Goal: Task Accomplishment & Management: Complete application form

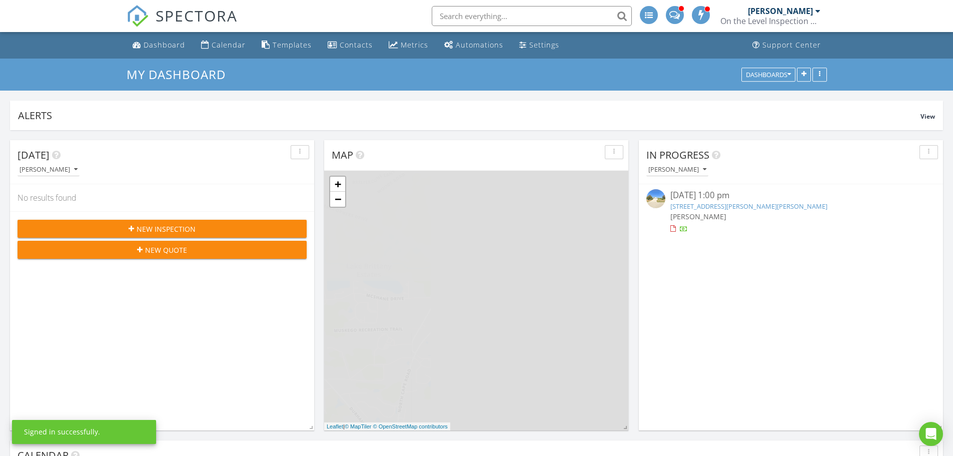
scroll to position [215, 304]
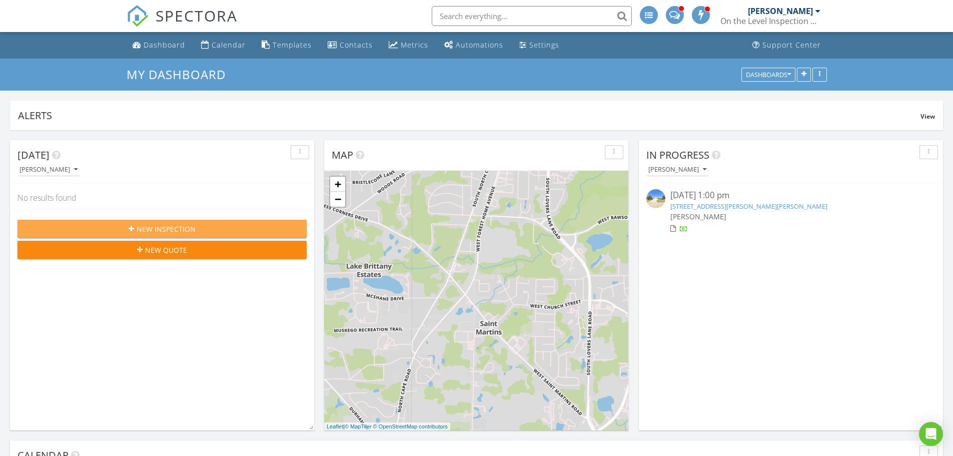
click at [151, 225] on span "New Inspection" at bounding box center [166, 229] width 59 height 11
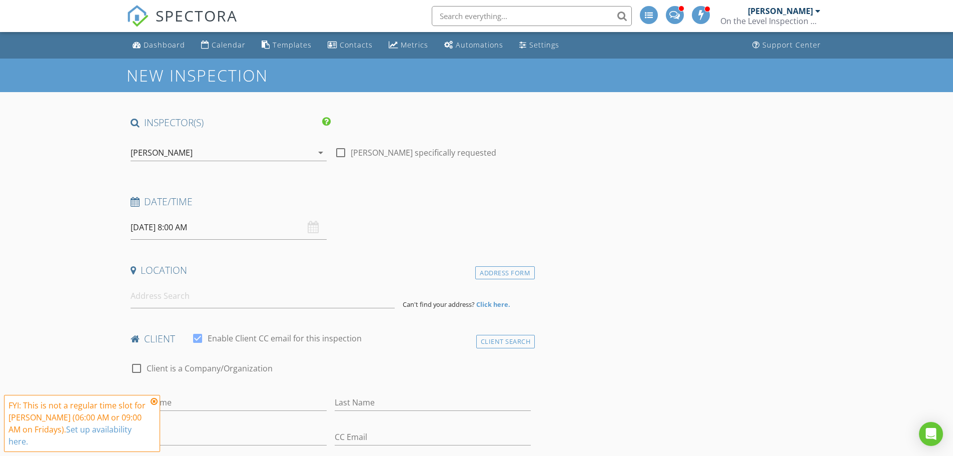
click at [341, 154] on div at bounding box center [340, 152] width 17 height 17
checkbox input "true"
drag, startPoint x: 206, startPoint y: 152, endPoint x: 211, endPoint y: 151, distance: 5.0
click at [211, 151] on div "[PERSON_NAME]" at bounding box center [222, 153] width 182 height 16
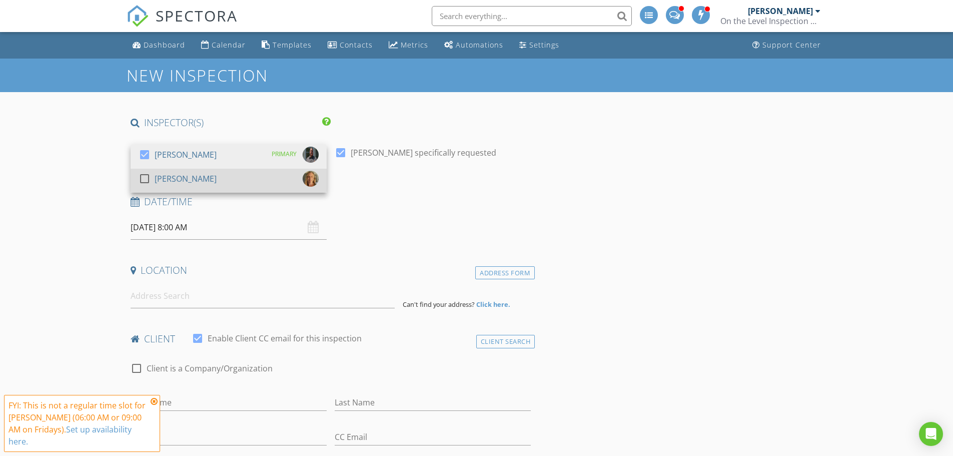
click at [142, 180] on div at bounding box center [144, 178] width 17 height 17
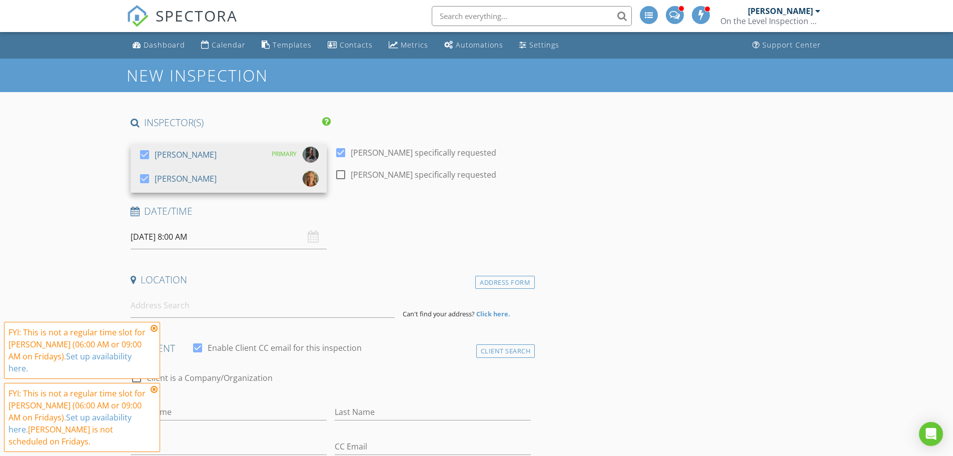
click at [153, 332] on icon at bounding box center [154, 328] width 7 height 8
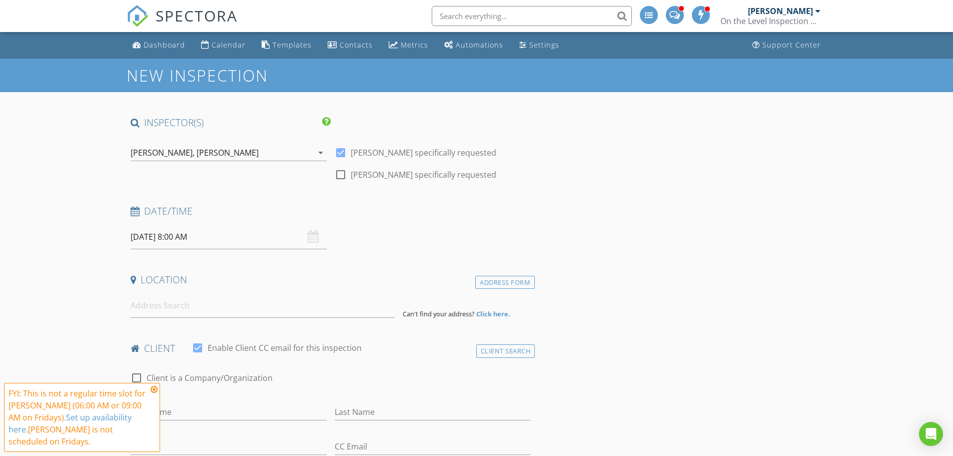
click at [156, 389] on icon at bounding box center [154, 389] width 7 height 8
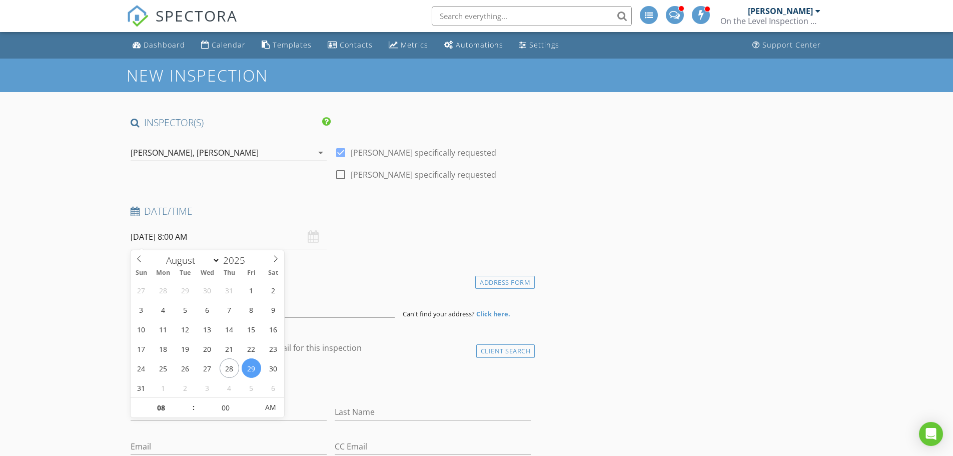
click at [204, 237] on input "08/29/2025 8:00 AM" at bounding box center [229, 237] width 196 height 25
select select "8"
type input "09/03/2025 8:00 AM"
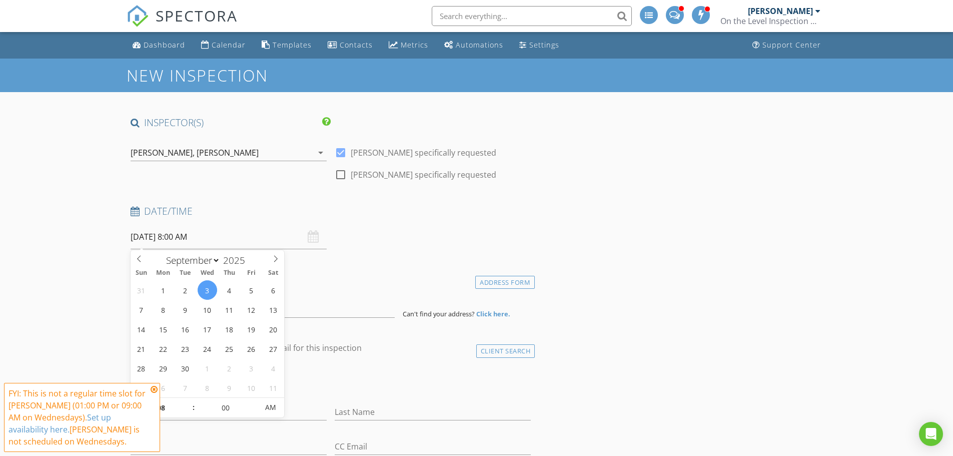
click at [153, 388] on icon at bounding box center [154, 389] width 7 height 8
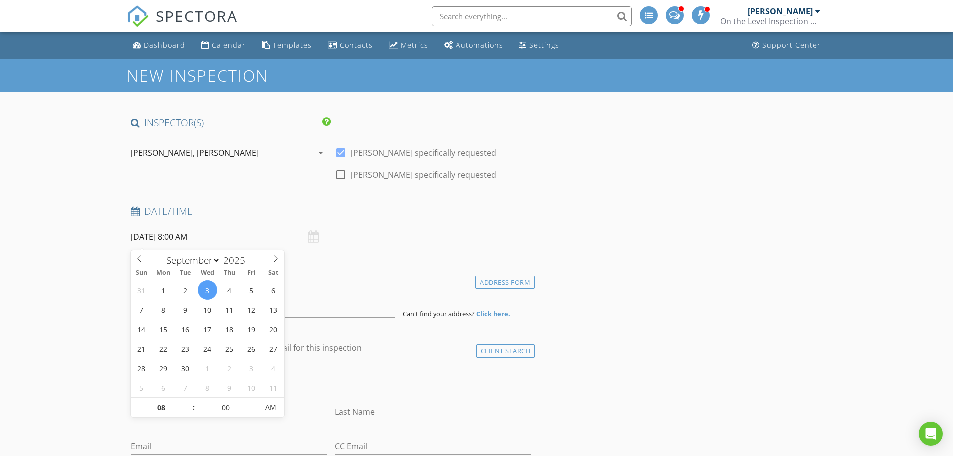
click at [183, 238] on input "09/03/2025 8:00 AM" at bounding box center [229, 237] width 196 height 25
type input "07"
type input "09/03/2025 7:00 AM"
click at [189, 412] on span at bounding box center [188, 413] width 7 height 10
type input "06"
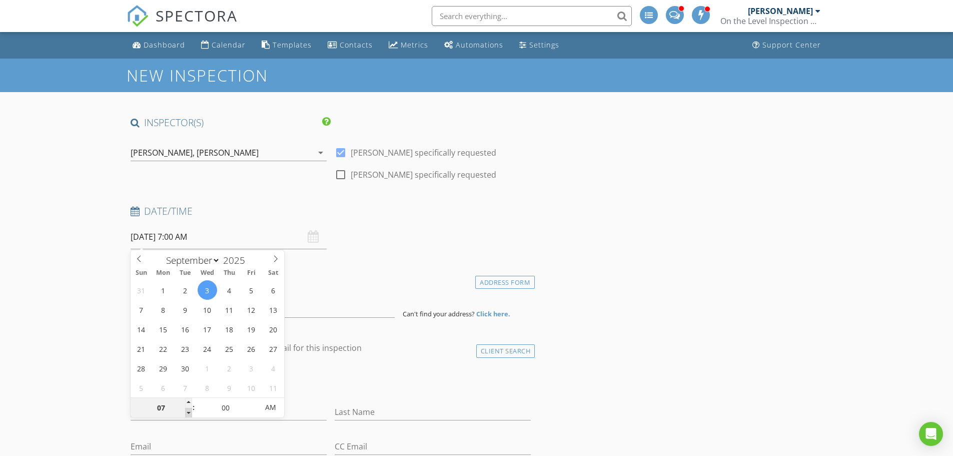
type input "09/03/2025 6:00 AM"
click at [189, 412] on span at bounding box center [188, 413] width 7 height 10
type input "05"
type input "09/03/2025 5:00 AM"
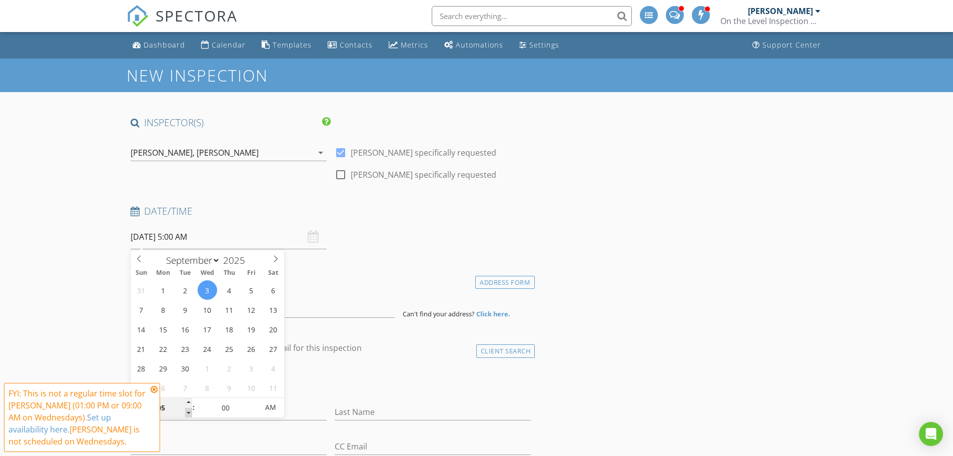
click at [189, 412] on span at bounding box center [188, 413] width 7 height 10
type input "04"
type input "09/03/2025 4:00 AM"
click at [189, 412] on span at bounding box center [188, 413] width 7 height 10
type input "03"
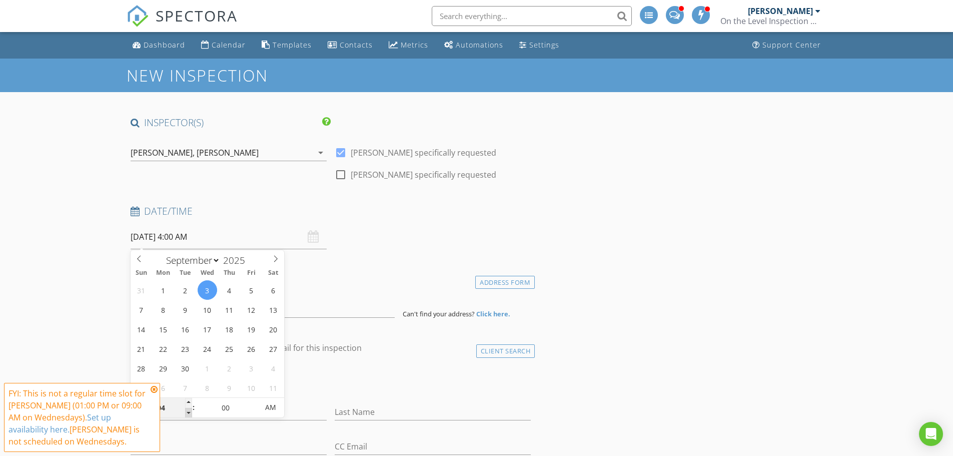
type input "09/03/2025 3:00 AM"
click at [189, 412] on span at bounding box center [188, 413] width 7 height 10
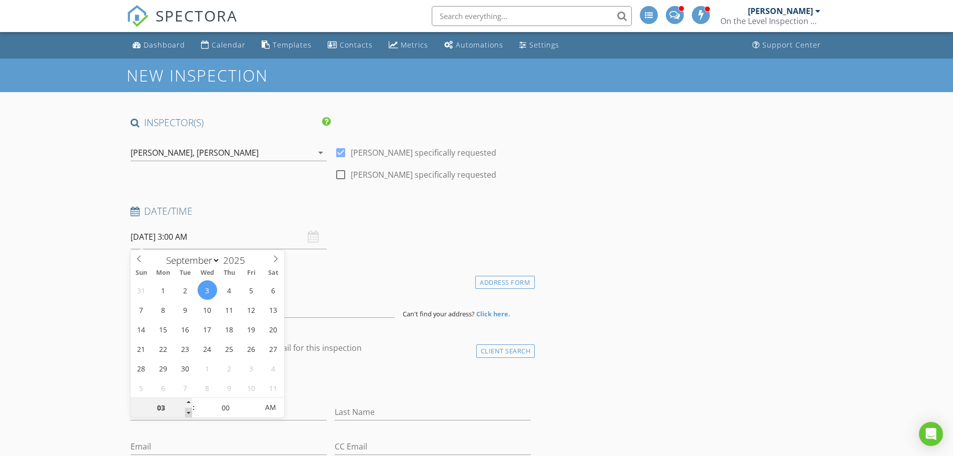
type input "02"
type input "09/03/2025 2:00 AM"
click at [189, 412] on span at bounding box center [188, 413] width 7 height 10
type input "01"
click at [189, 412] on span at bounding box center [188, 413] width 7 height 10
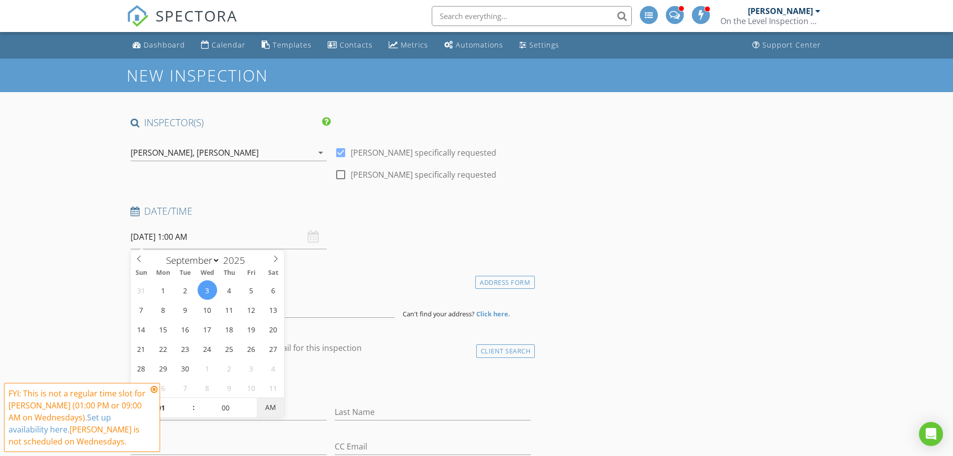
type input "09/03/2025 1:00 PM"
click at [266, 410] on span "AM" at bounding box center [271, 407] width 28 height 20
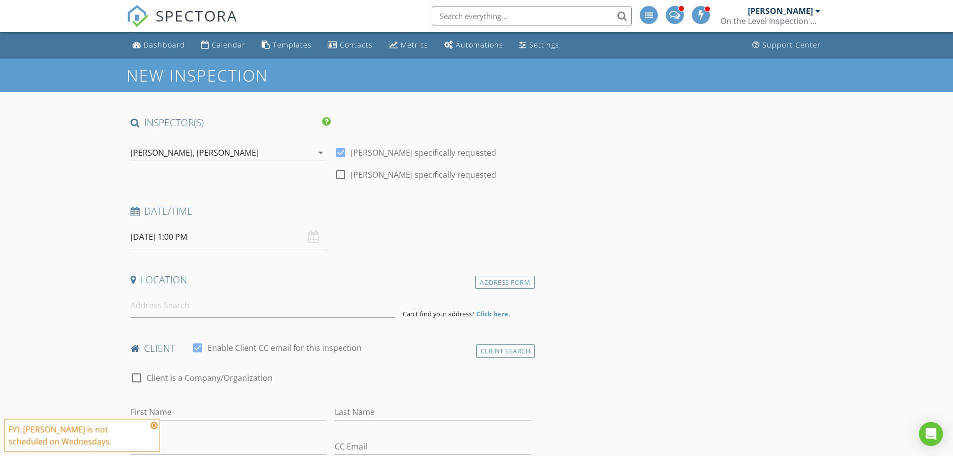
click at [154, 426] on icon at bounding box center [154, 425] width 7 height 8
click at [152, 309] on input at bounding box center [263, 305] width 264 height 25
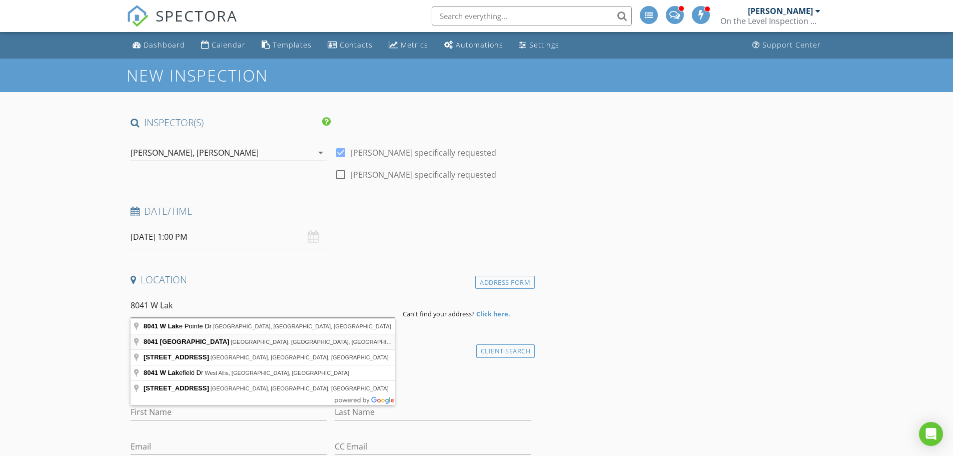
type input "8041 West Lakeshore Drive, Burlington, WI, USA"
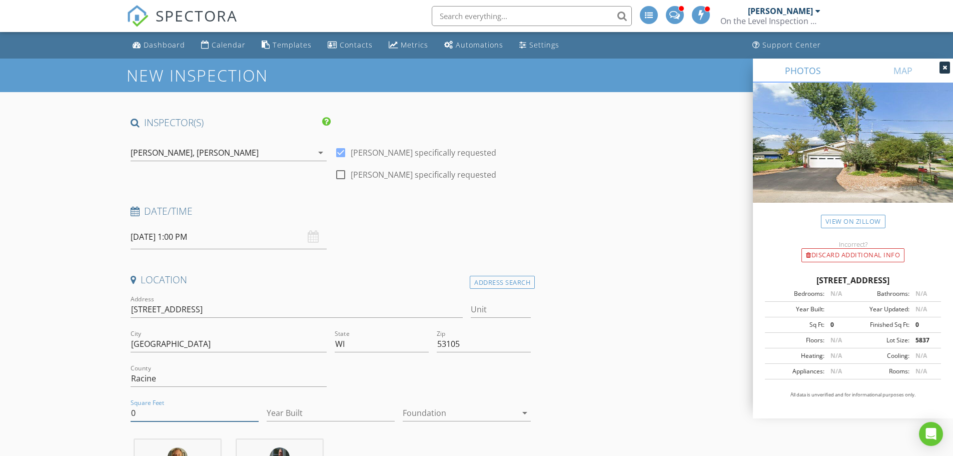
click at [143, 416] on input "0" at bounding box center [195, 413] width 128 height 17
type input "2368"
type input "1925"
click at [523, 410] on icon "arrow_drop_down" at bounding box center [525, 413] width 12 height 12
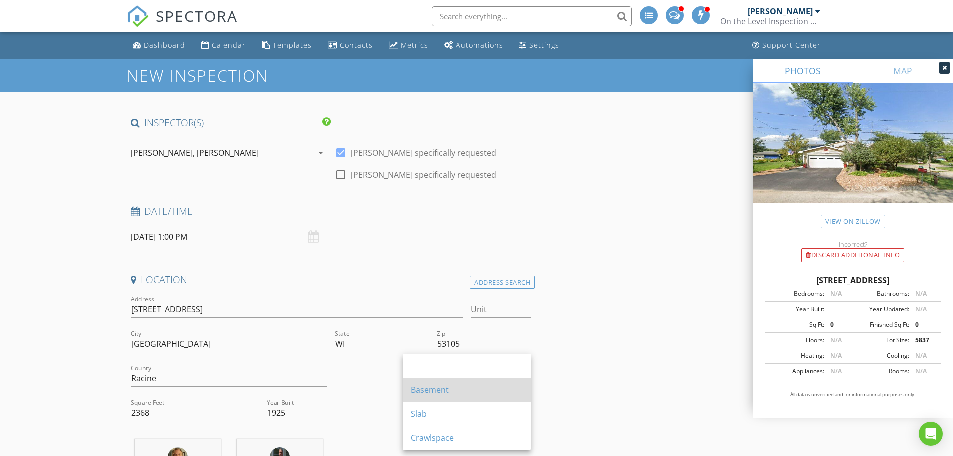
click at [428, 391] on div "Basement" at bounding box center [467, 390] width 112 height 12
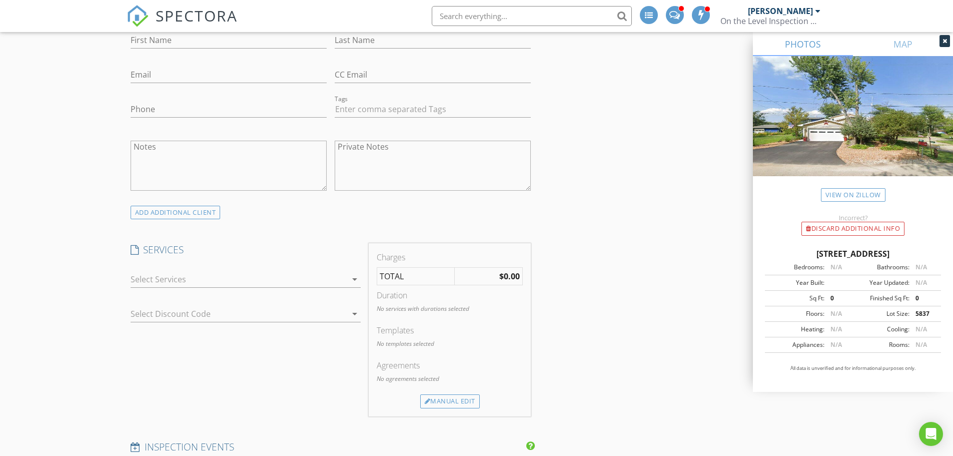
scroll to position [600, 0]
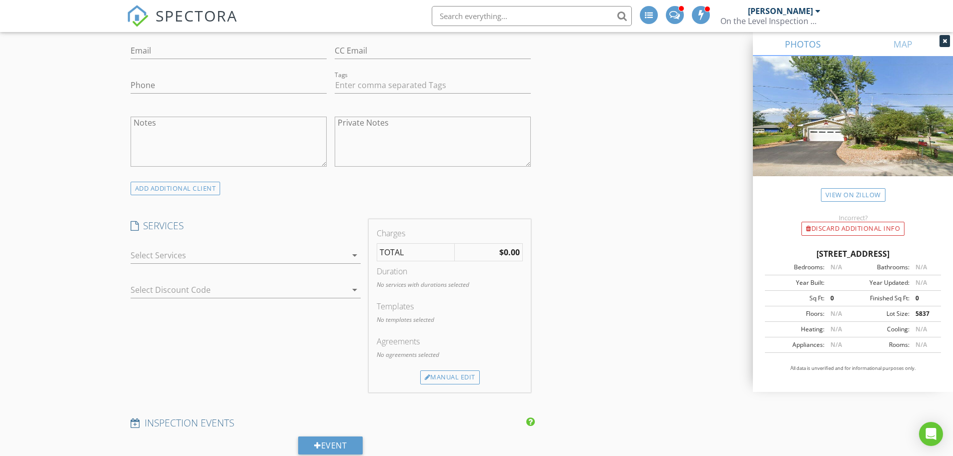
click at [357, 254] on icon "arrow_drop_down" at bounding box center [355, 255] width 12 height 12
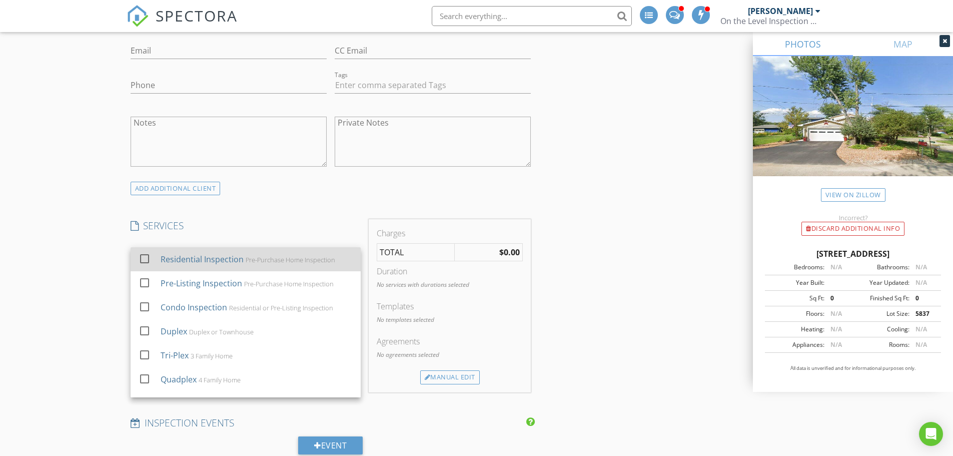
click at [192, 259] on div "Residential Inspection" at bounding box center [201, 259] width 83 height 12
checkbox input "true"
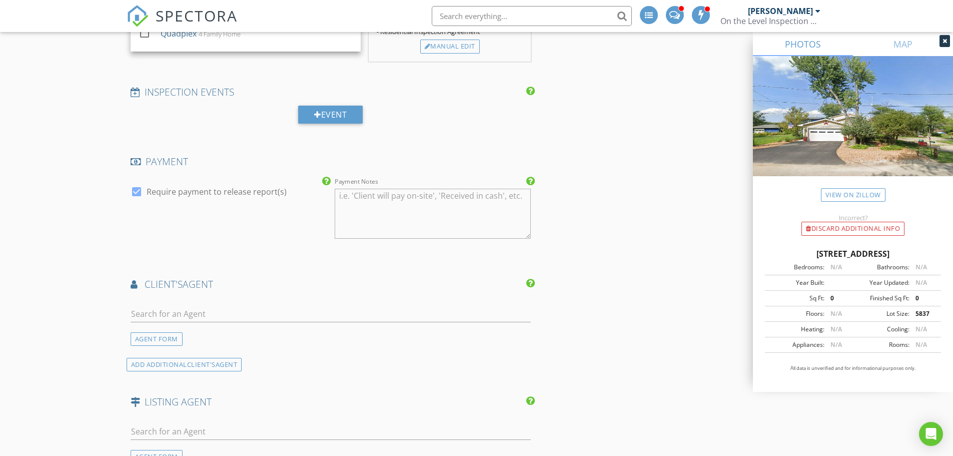
scroll to position [951, 0]
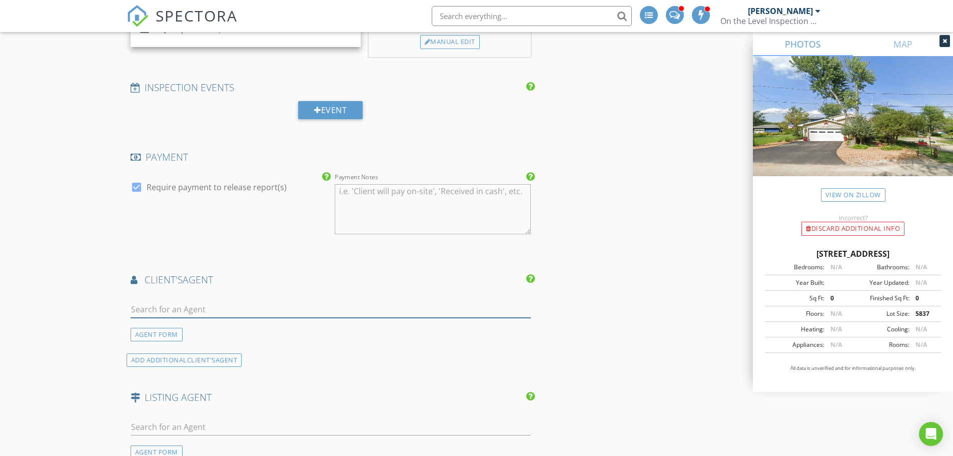
click at [155, 306] on input "text" at bounding box center [331, 309] width 401 height 17
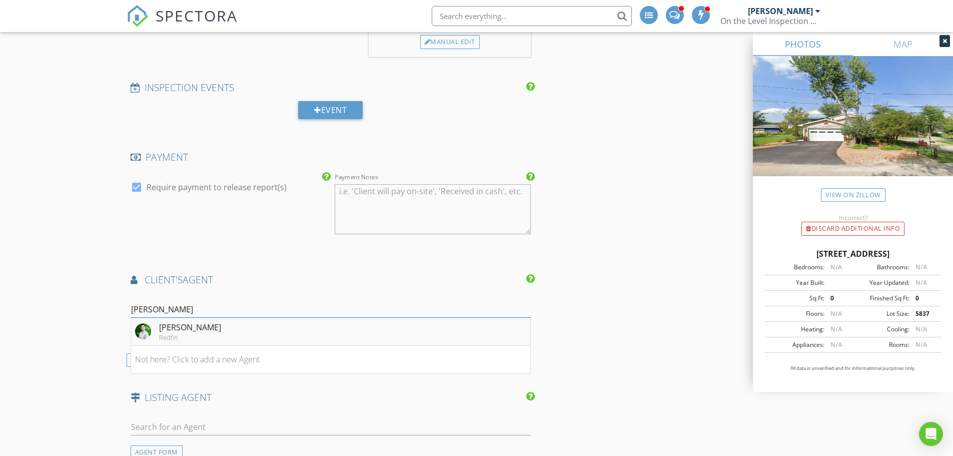
type input "Marco"
click at [186, 331] on div "Marco Jaimez" at bounding box center [190, 327] width 62 height 12
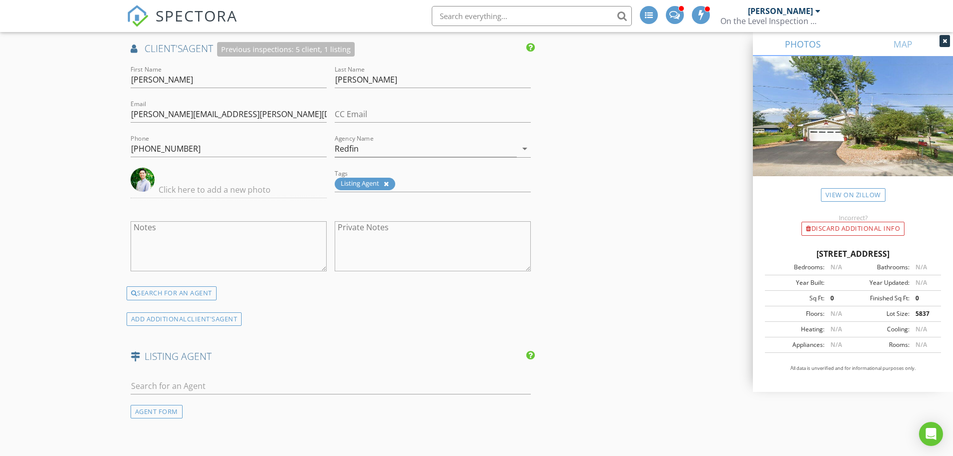
scroll to position [1201, 0]
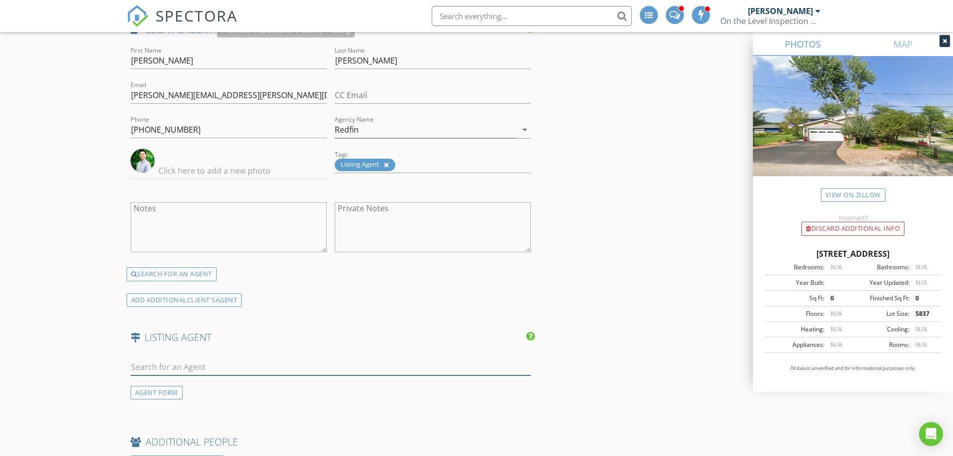
click at [138, 367] on input "text" at bounding box center [331, 367] width 401 height 17
click at [151, 394] on div "AGENT FORM" at bounding box center [157, 393] width 52 height 14
click at [135, 369] on input "First Name" at bounding box center [229, 367] width 196 height 17
type input "Vincent"
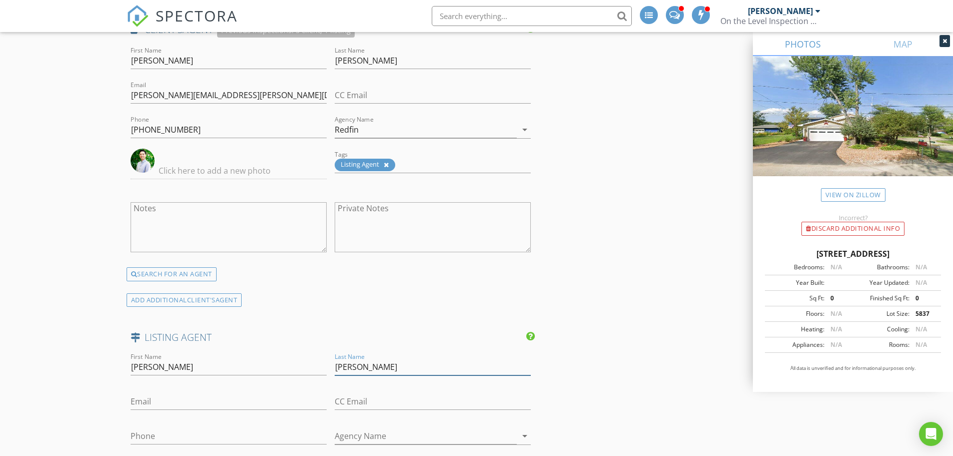
type input "Devall"
type input "vince@fly2eaglehomes.com"
type input "262-748-0110"
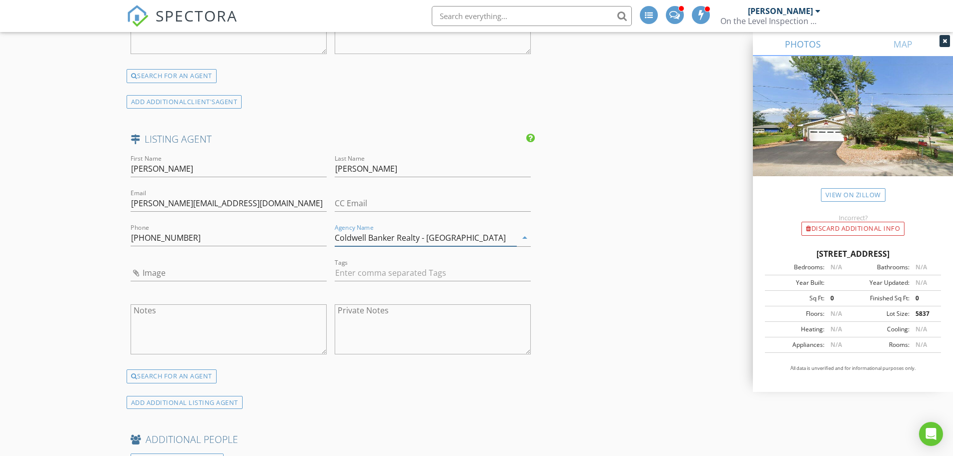
scroll to position [1401, 0]
type input "Coldwell Banker Realty - South Shore"
click at [362, 273] on input "text" at bounding box center [433, 271] width 196 height 17
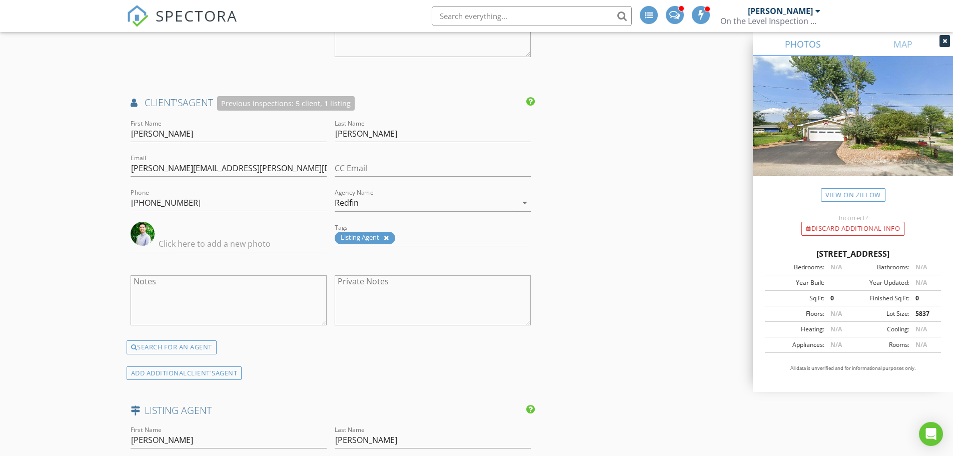
scroll to position [1151, 0]
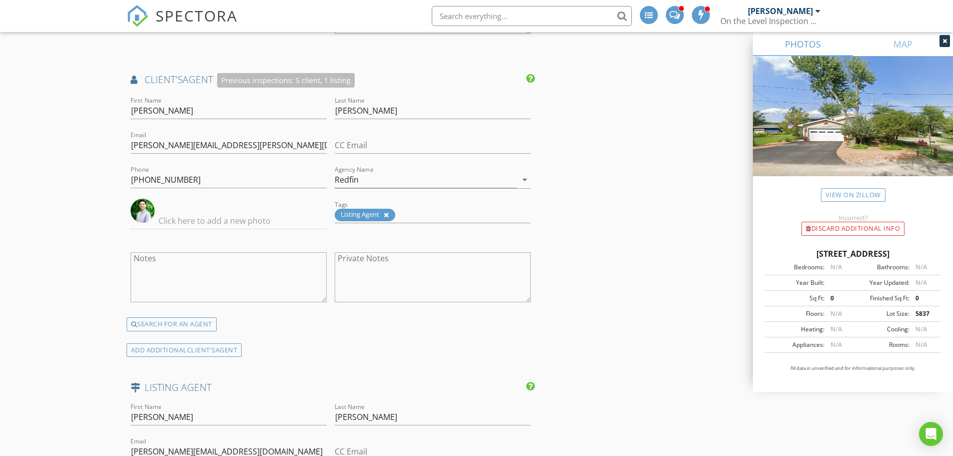
click at [386, 214] on icon at bounding box center [386, 215] width 5 height 7
type input "&nbsp;"
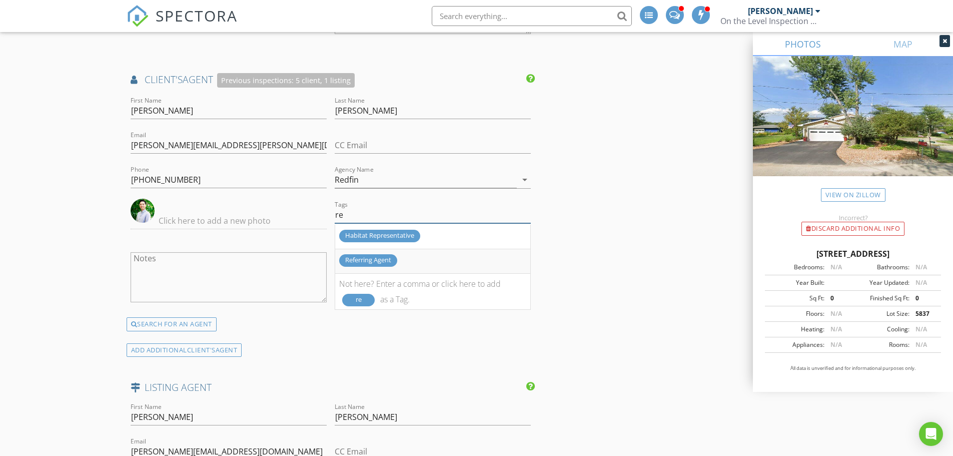
type input "re"
click at [382, 260] on div "Referring Agent" at bounding box center [368, 260] width 58 height 13
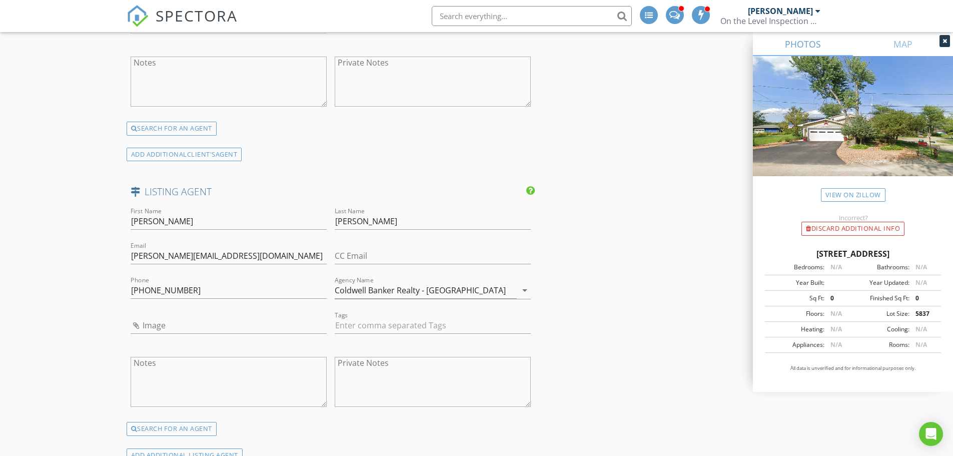
scroll to position [1351, 0]
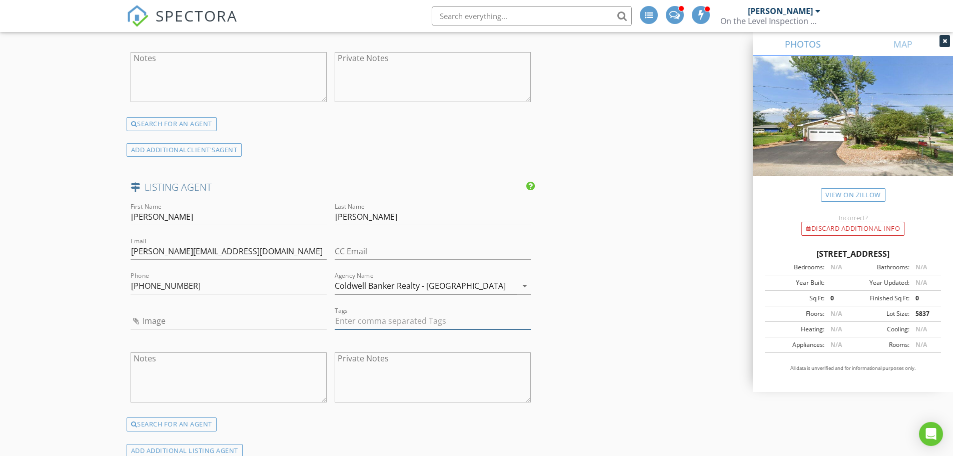
click at [345, 326] on input "text" at bounding box center [433, 321] width 196 height 17
type input "&nbsp;"
type input "lis"
click at [370, 367] on div "Listing Agent" at bounding box center [364, 366] width 51 height 13
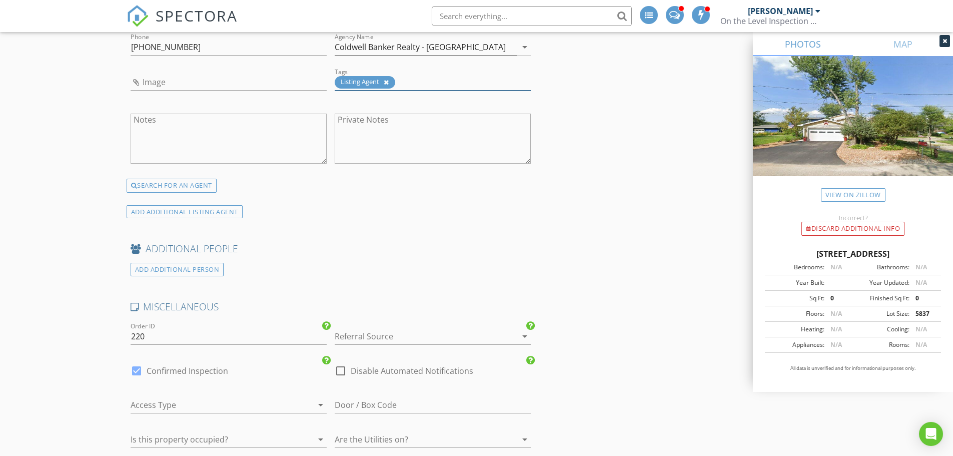
scroll to position [1601, 0]
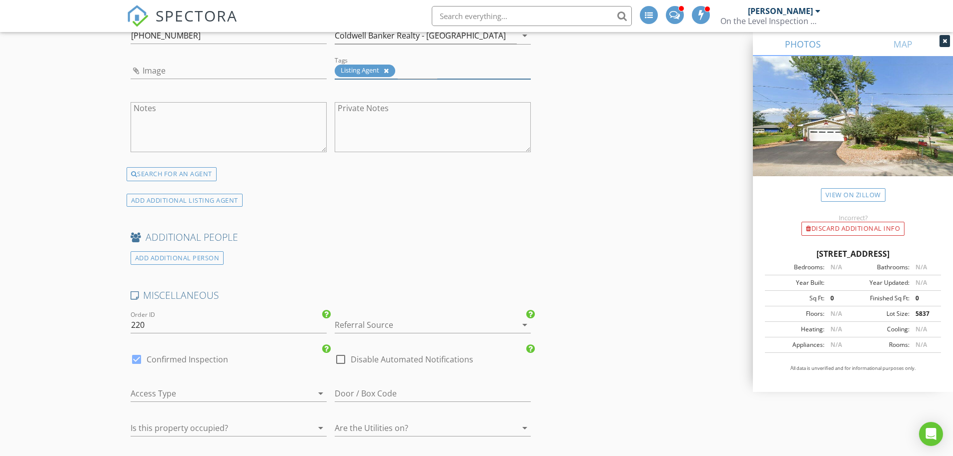
click at [345, 324] on div at bounding box center [419, 325] width 168 height 16
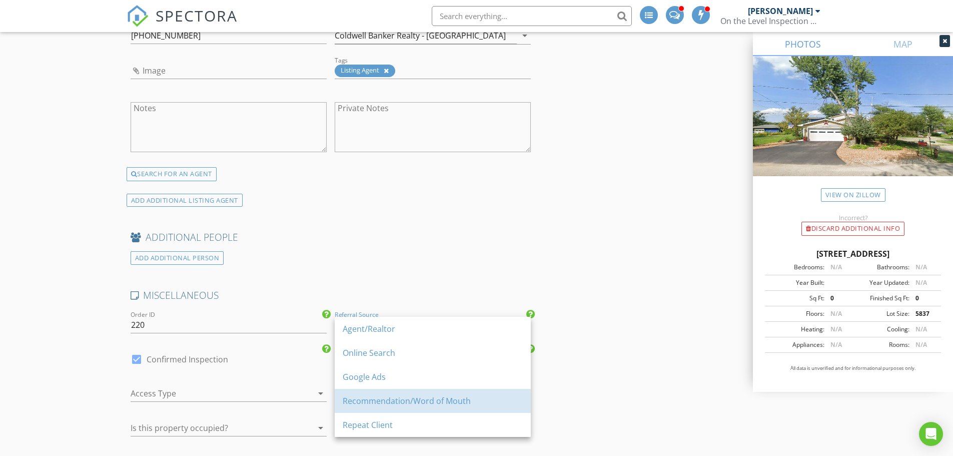
click at [402, 402] on div "Recommendation/Word of Mouth" at bounding box center [433, 401] width 180 height 12
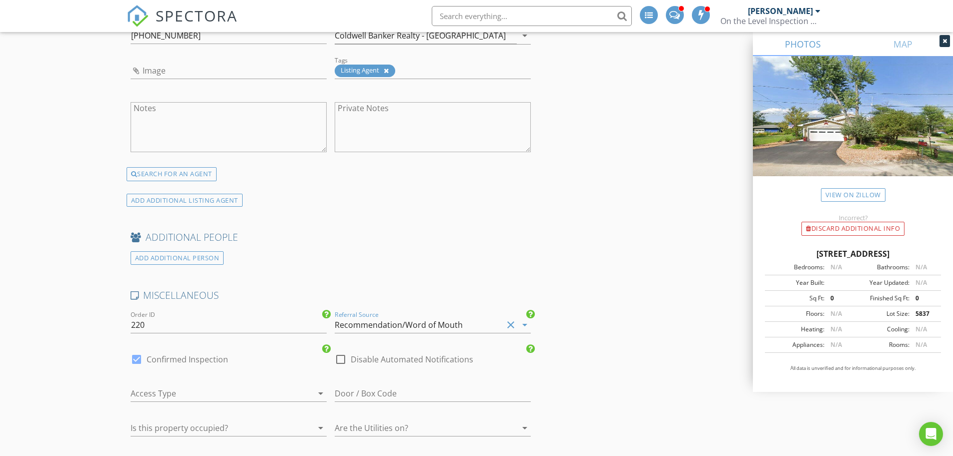
click at [155, 391] on div at bounding box center [215, 393] width 168 height 16
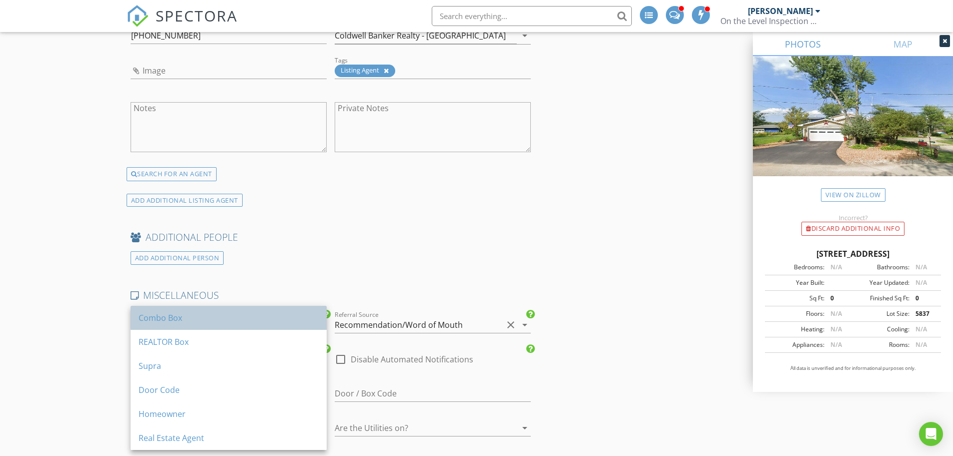
click at [161, 315] on div "Combo Box" at bounding box center [229, 318] width 180 height 12
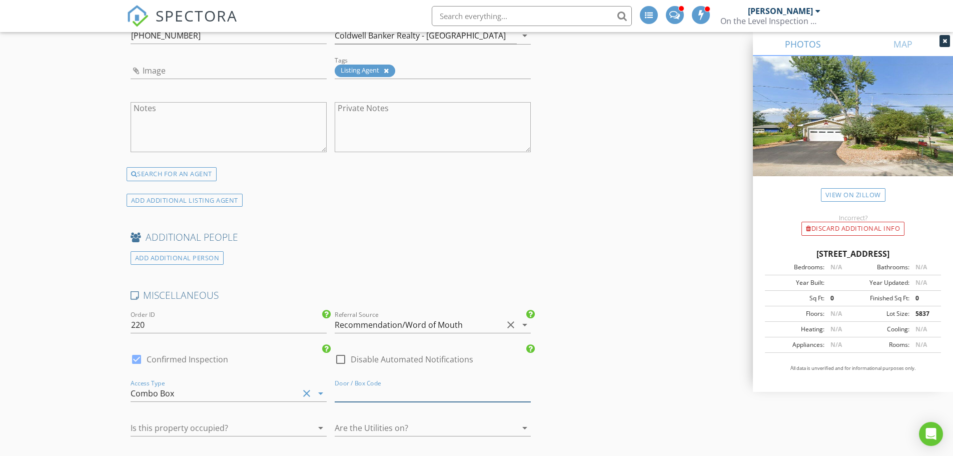
click at [352, 394] on input "number" at bounding box center [433, 393] width 196 height 17
type input "0214"
click at [317, 428] on icon "arrow_drop_down" at bounding box center [321, 428] width 12 height 12
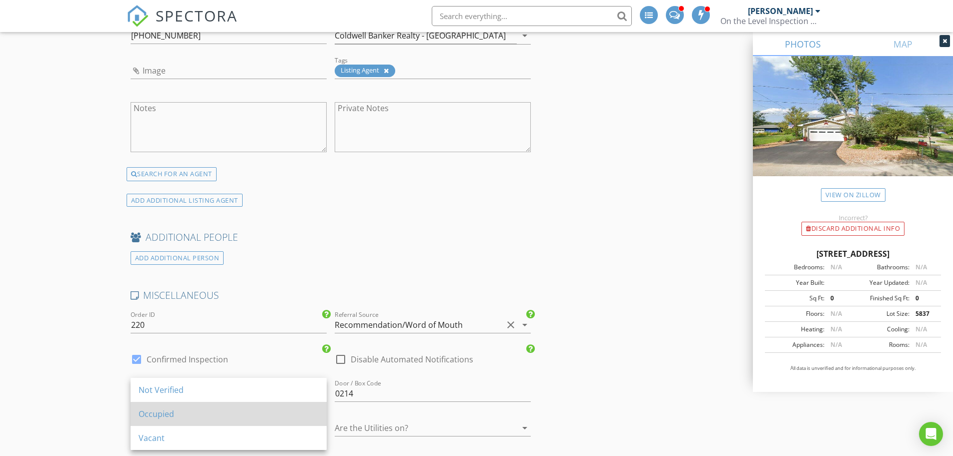
click at [168, 413] on div "Occupied" at bounding box center [229, 414] width 180 height 12
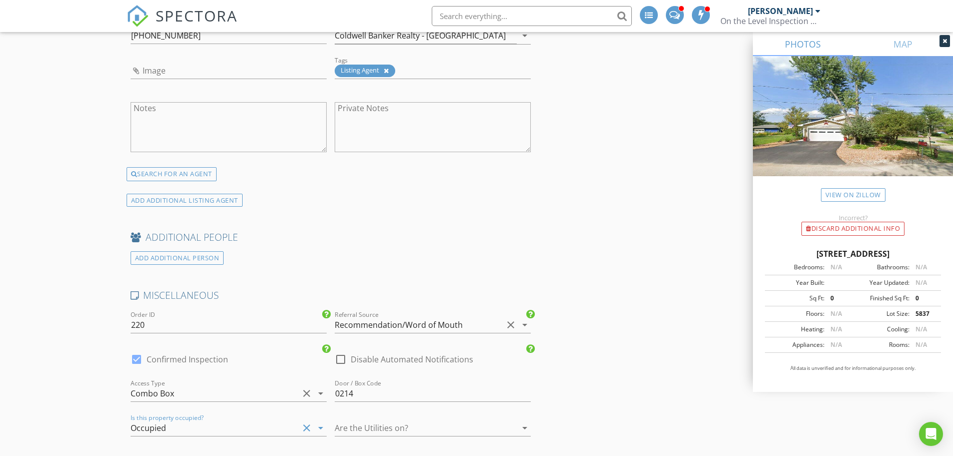
click at [525, 426] on icon "arrow_drop_down" at bounding box center [525, 428] width 12 height 12
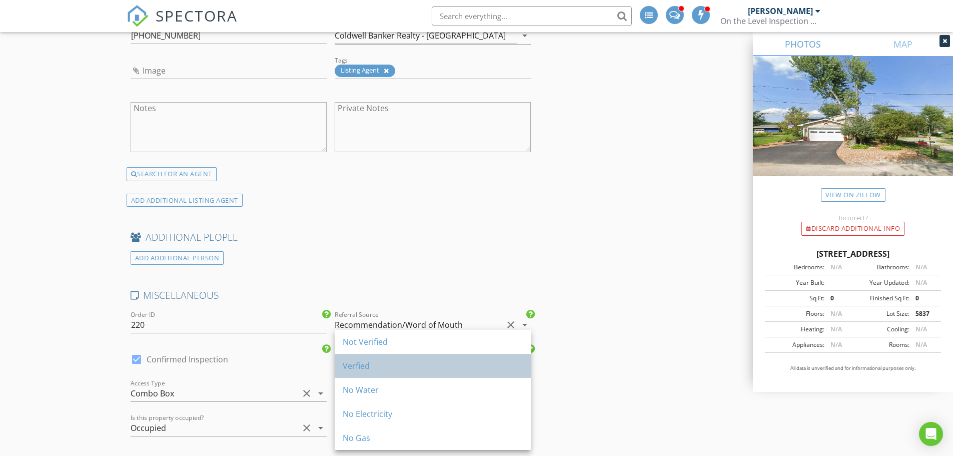
click at [353, 365] on div "Verfied" at bounding box center [433, 366] width 180 height 12
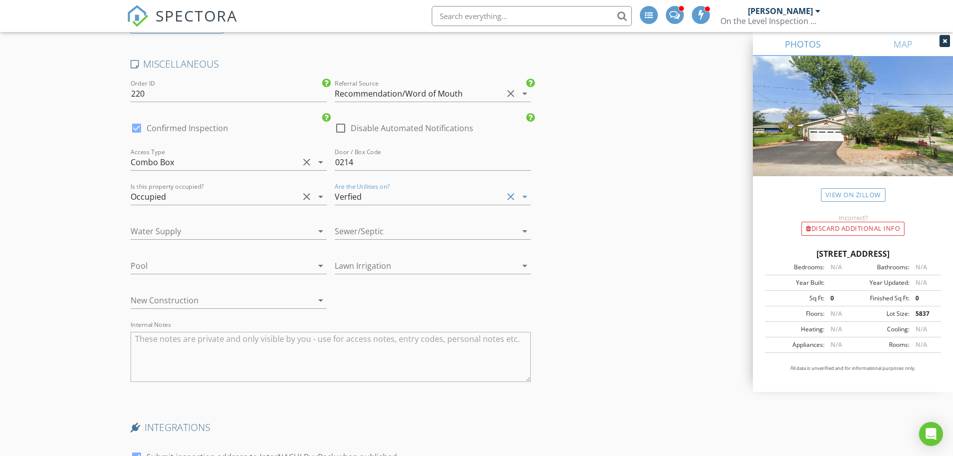
scroll to position [1851, 0]
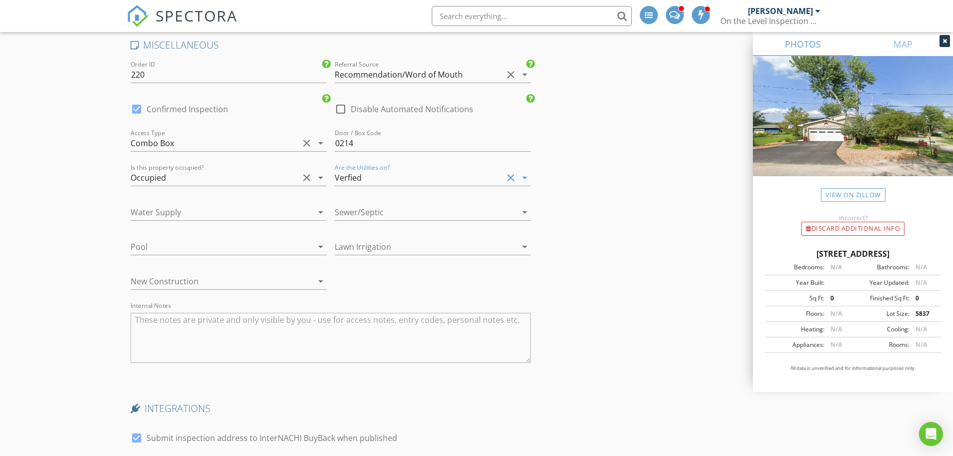
click at [319, 249] on icon "arrow_drop_down" at bounding box center [321, 247] width 12 height 12
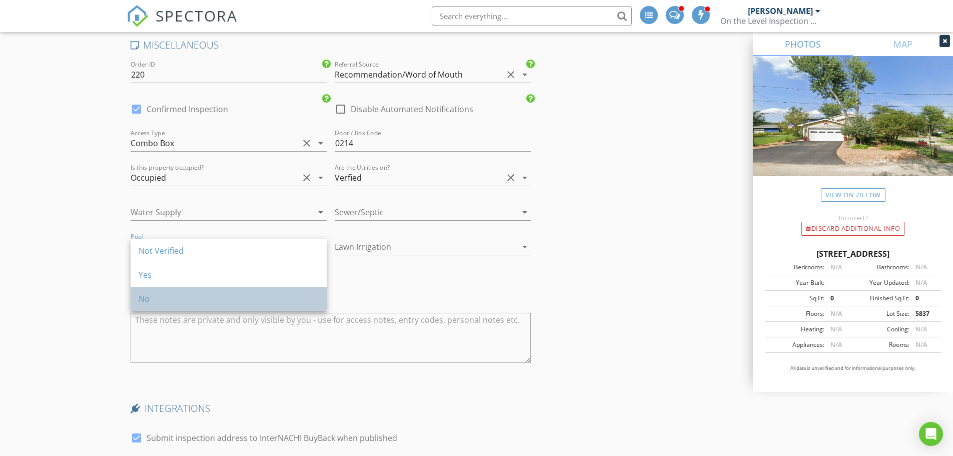
click at [146, 297] on div "No" at bounding box center [229, 299] width 180 height 12
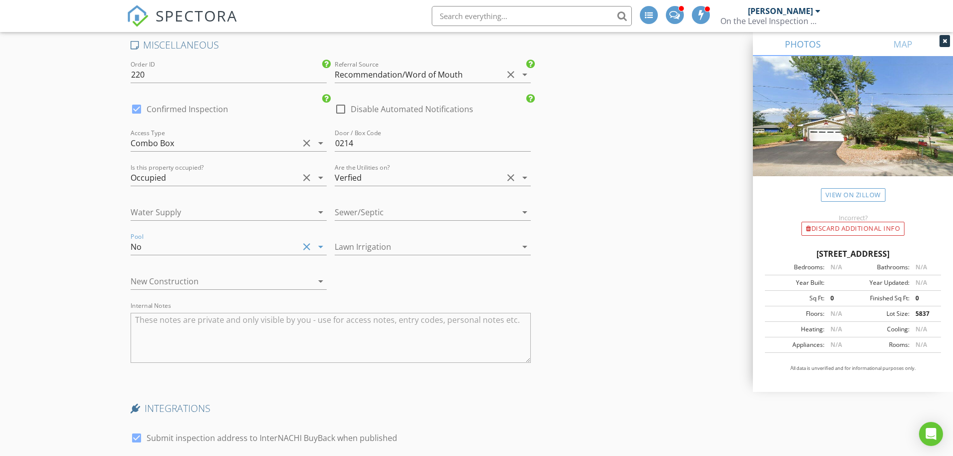
click at [525, 243] on icon "arrow_drop_down" at bounding box center [525, 247] width 12 height 12
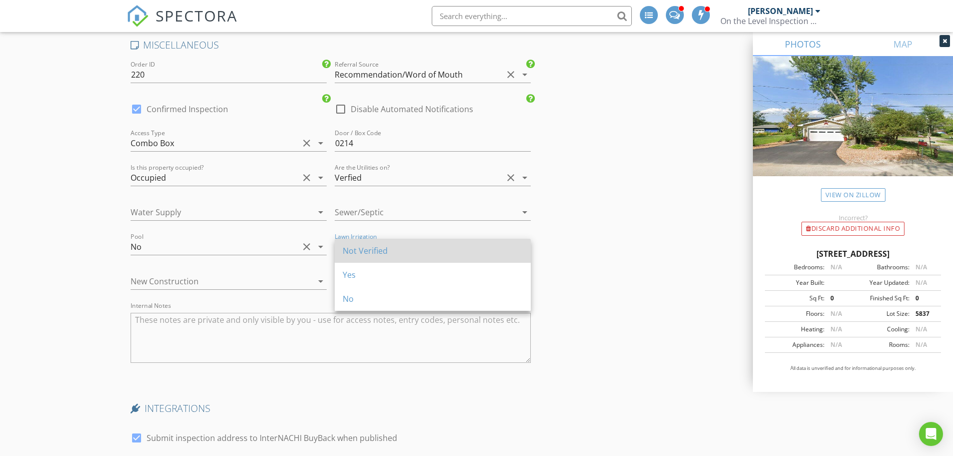
click at [373, 249] on div "Not Verified" at bounding box center [433, 251] width 180 height 12
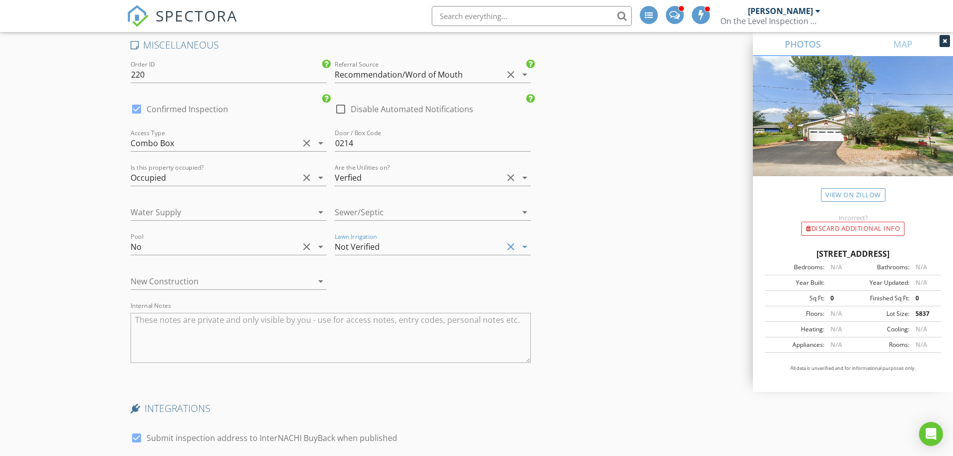
click at [523, 213] on icon "arrow_drop_down" at bounding box center [525, 212] width 12 height 12
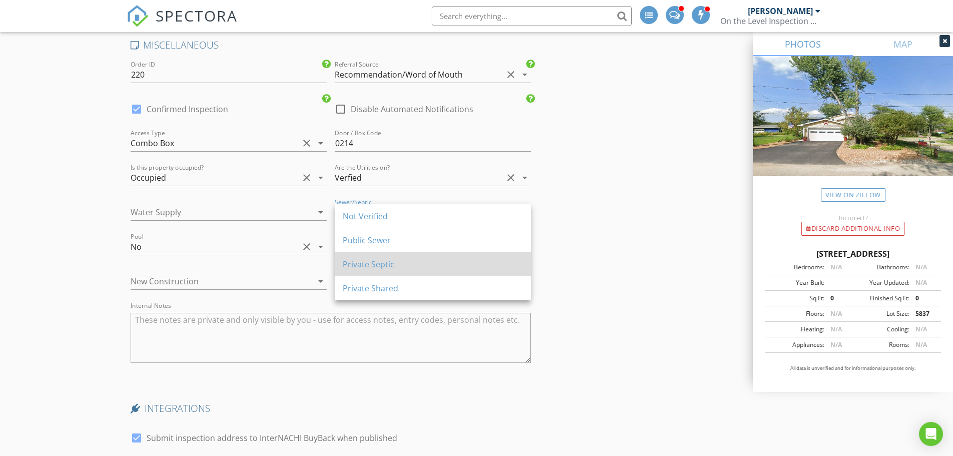
click at [365, 262] on div "Private Septic" at bounding box center [433, 264] width 180 height 12
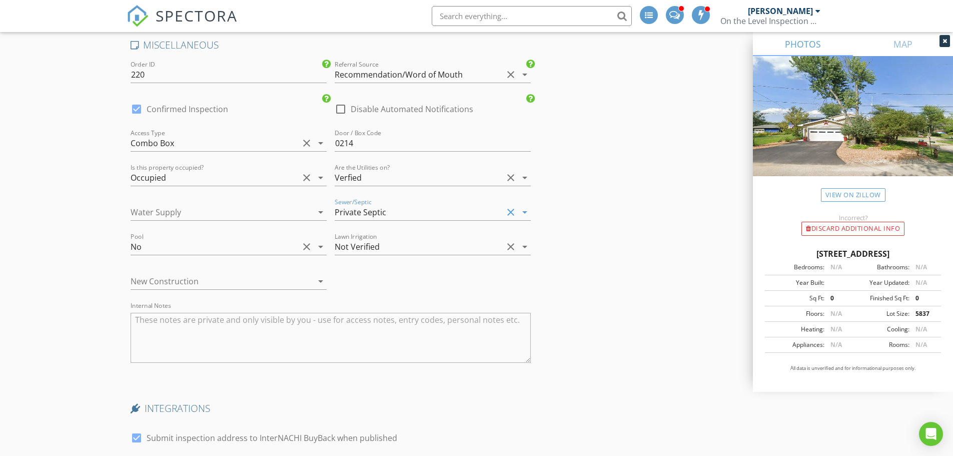
click at [317, 212] on icon "arrow_drop_down" at bounding box center [321, 212] width 12 height 12
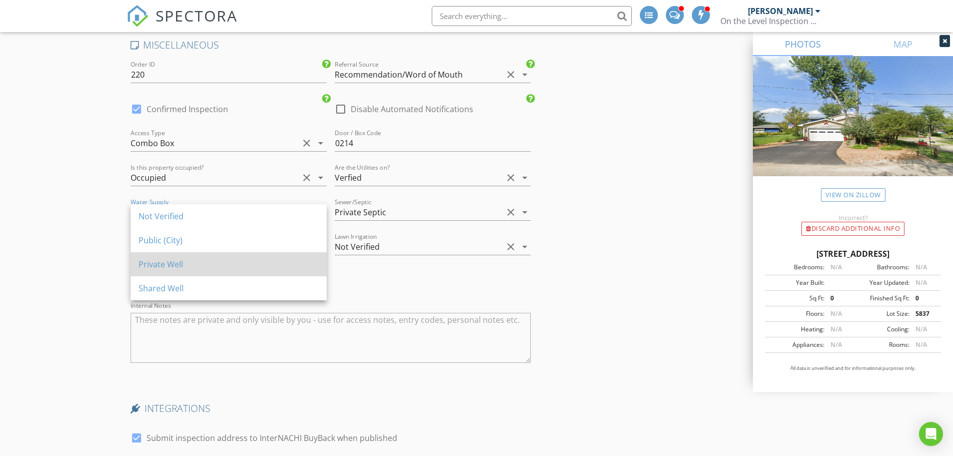
click at [148, 264] on div "Private Well" at bounding box center [229, 264] width 180 height 12
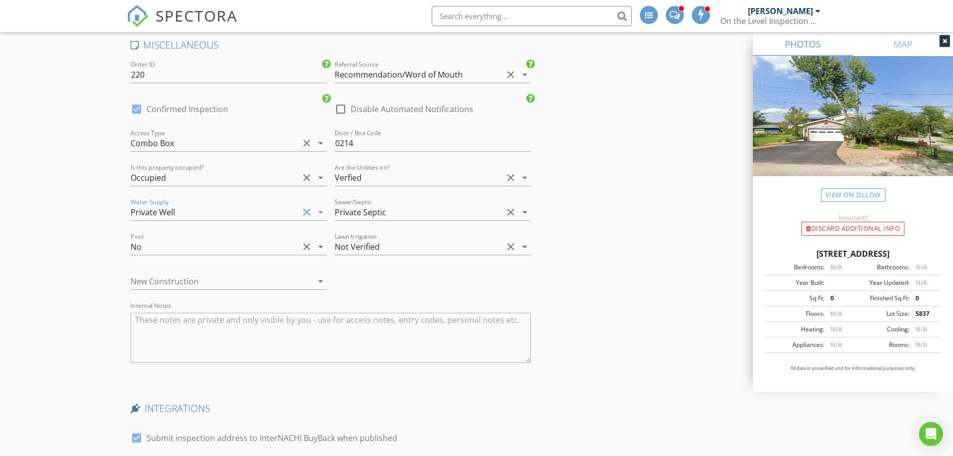
click at [322, 282] on icon "arrow_drop_down" at bounding box center [321, 281] width 12 height 12
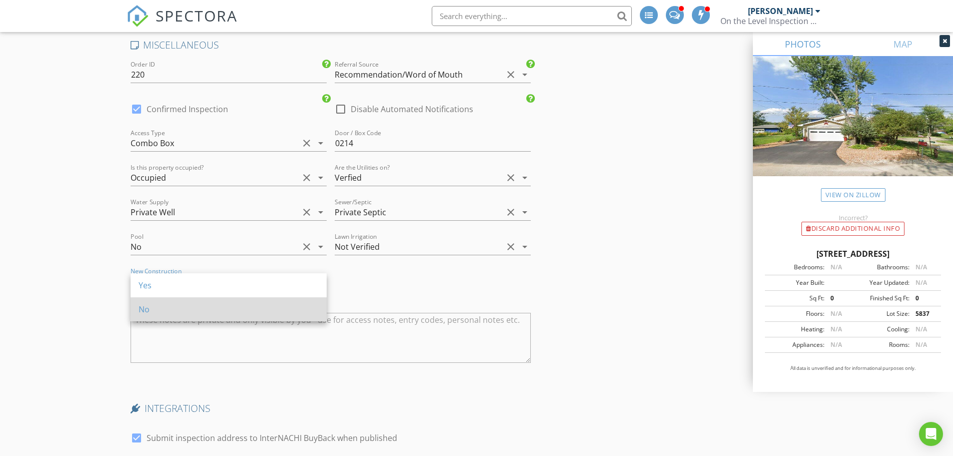
click at [145, 309] on div "No" at bounding box center [229, 309] width 180 height 12
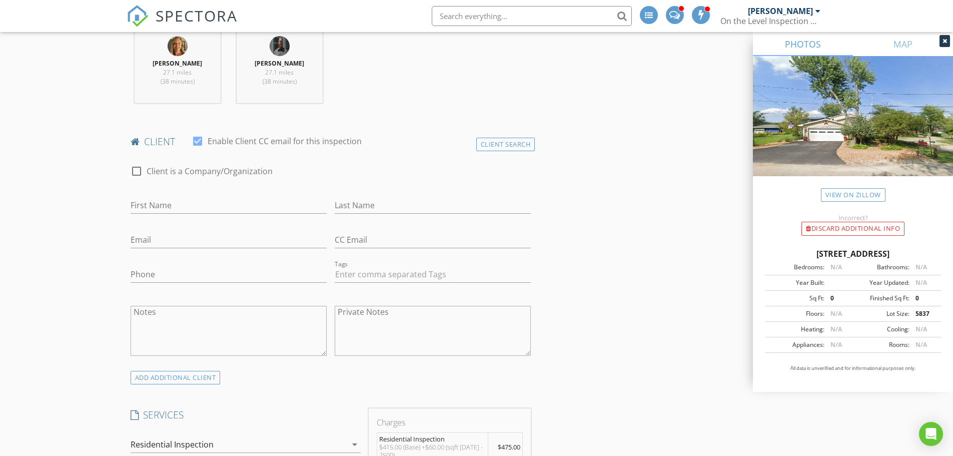
scroll to position [389, 0]
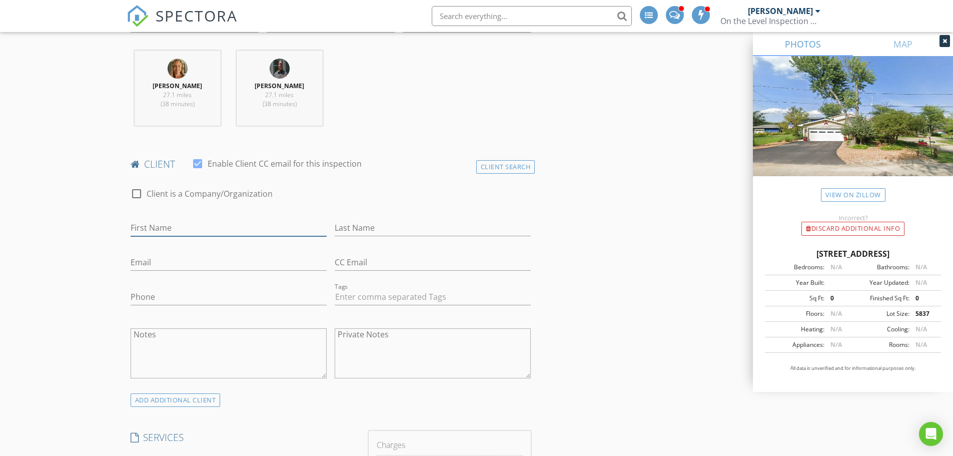
click at [174, 226] on input "First Name" at bounding box center [229, 228] width 196 height 17
type input "David"
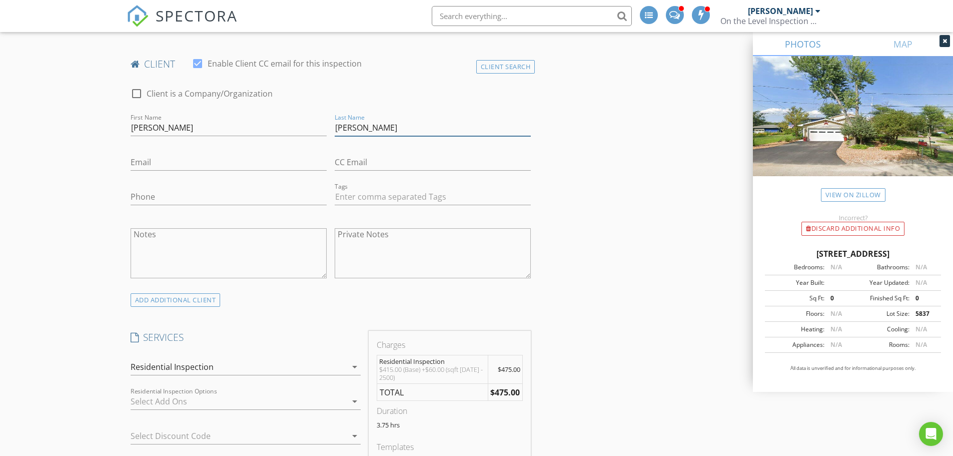
scroll to position [439, 0]
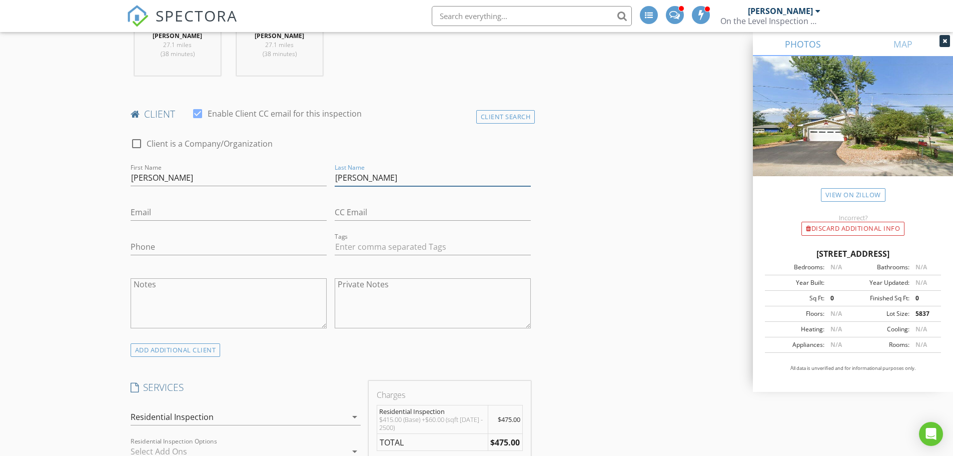
type input "Bennett"
click at [147, 215] on input "Email" at bounding box center [229, 212] width 196 height 17
type input "dmbennett217@gmail.com"
type input "312-401-0204"
click at [146, 215] on input "dmbennett217@gmail.com" at bounding box center [229, 212] width 196 height 17
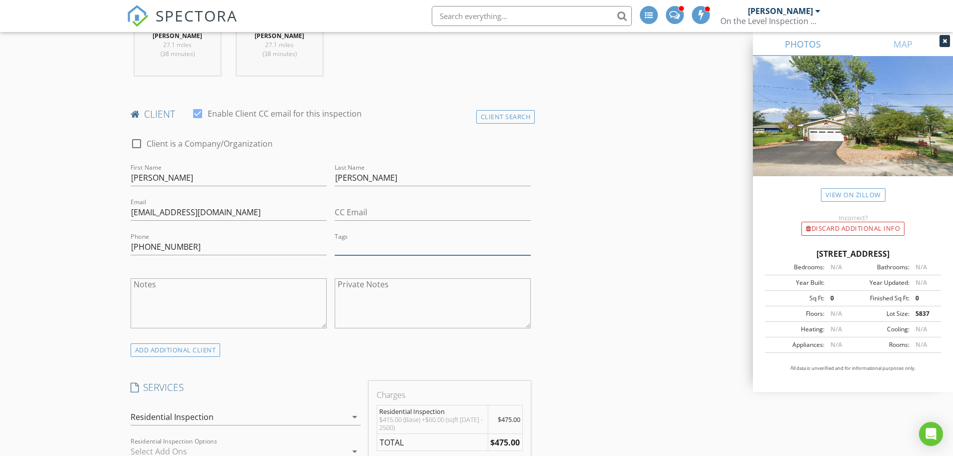
click at [356, 245] on input "text" at bounding box center [433, 247] width 196 height 17
type input "&nbsp;"
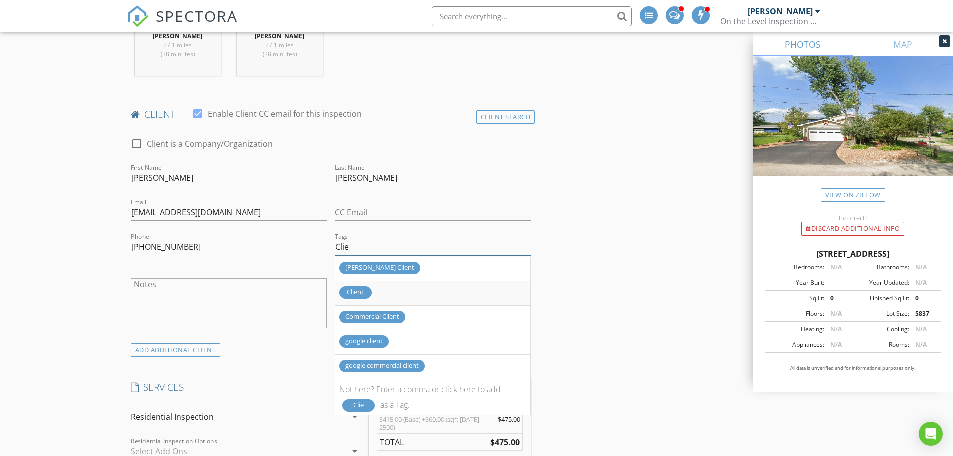
type input "Clie"
click at [365, 289] on div "Client" at bounding box center [355, 292] width 33 height 13
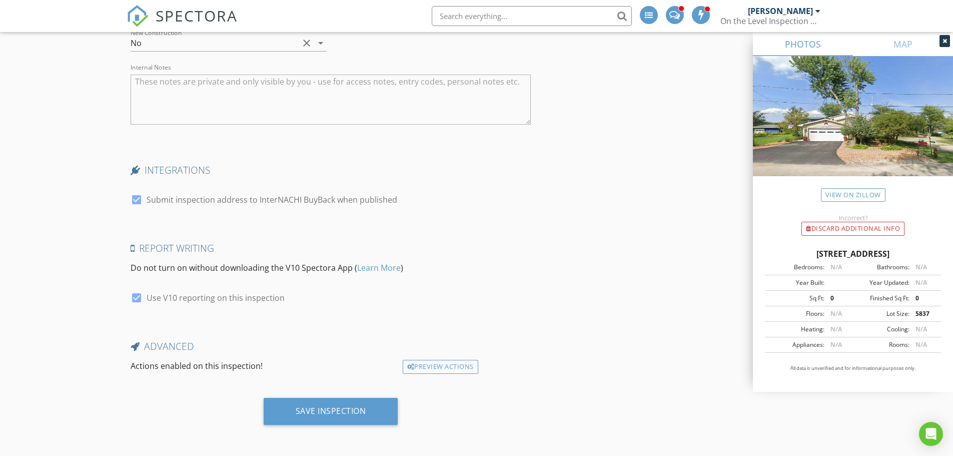
scroll to position [2090, 0]
click at [313, 404] on div "Save Inspection" at bounding box center [331, 410] width 135 height 27
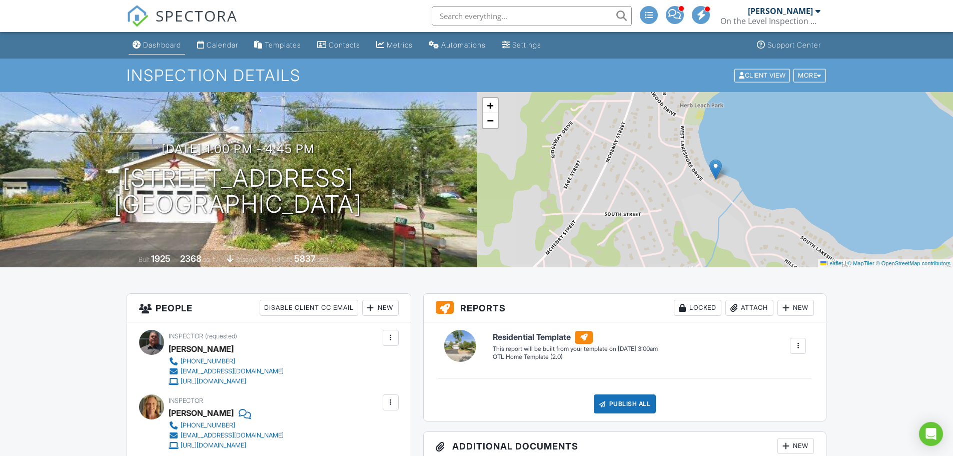
click at [156, 44] on div "Dashboard" at bounding box center [162, 45] width 38 height 9
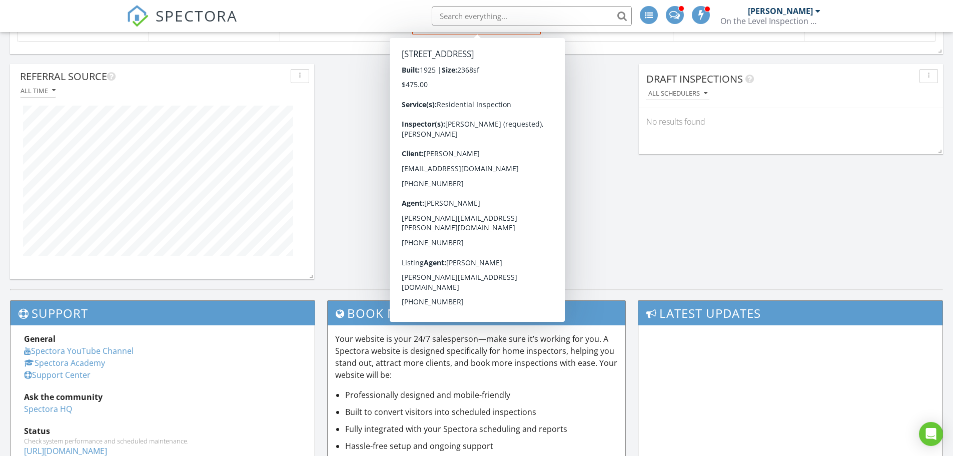
scroll to position [901, 0]
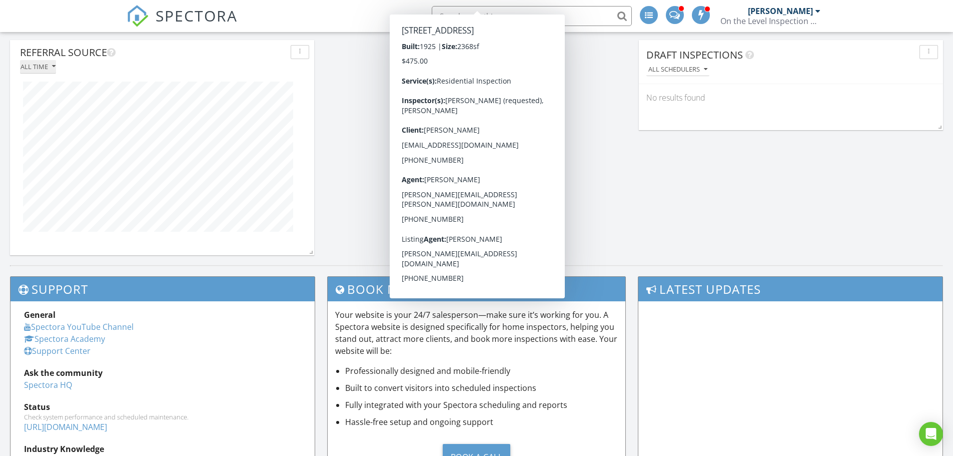
click at [55, 66] on icon "button" at bounding box center [54, 66] width 4 height 7
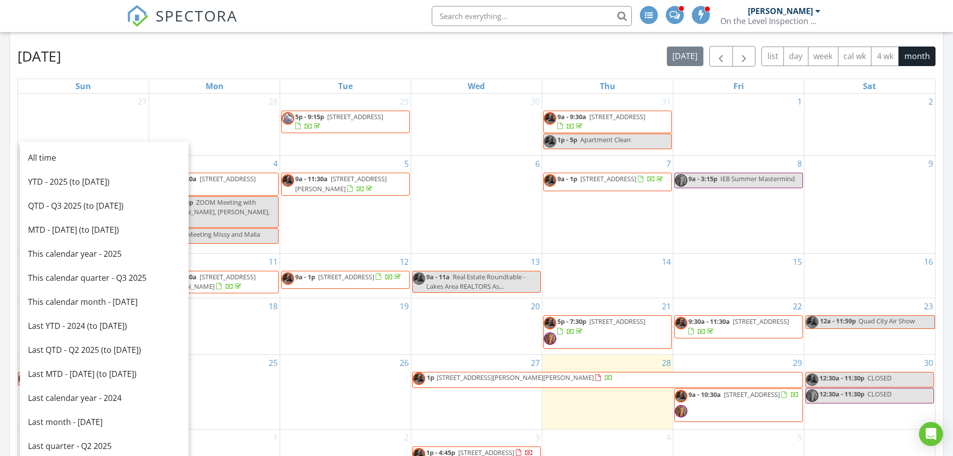
scroll to position [426, 0]
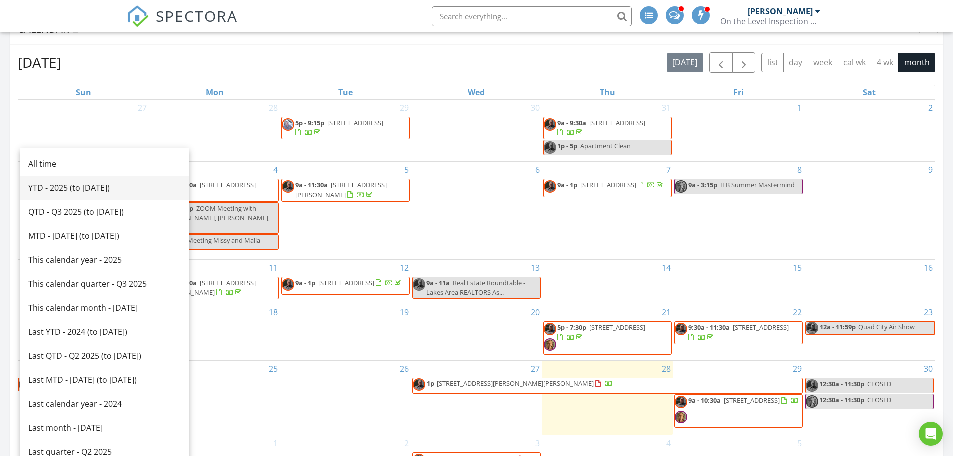
click at [66, 186] on div "YTD - 2025 (to Aug 28th)" at bounding box center [104, 188] width 153 height 12
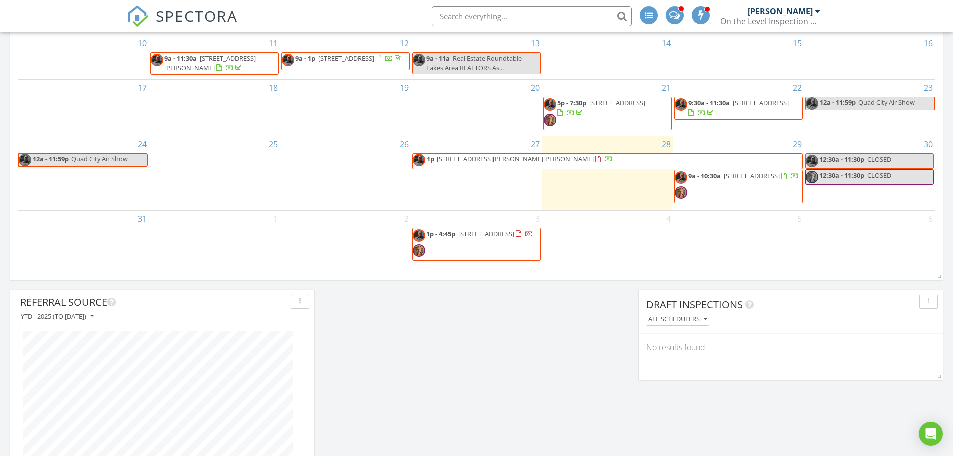
scroll to position [626, 0]
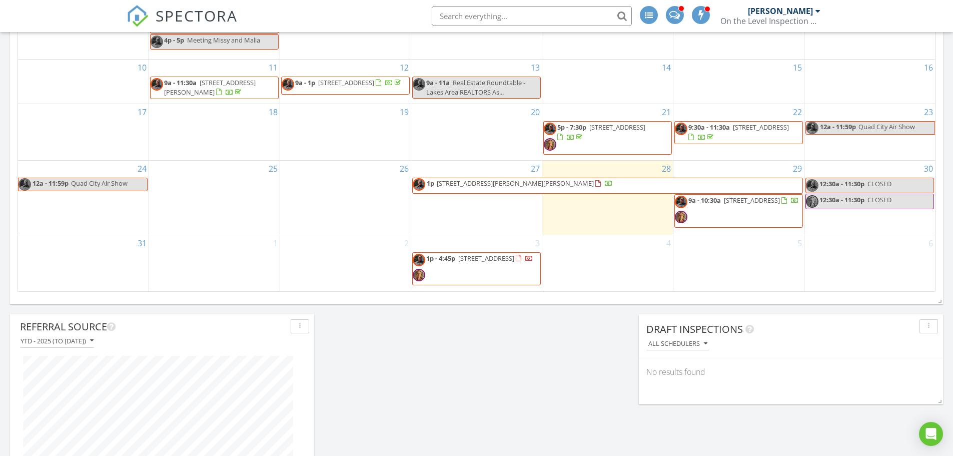
click at [609, 210] on div "28" at bounding box center [607, 198] width 131 height 74
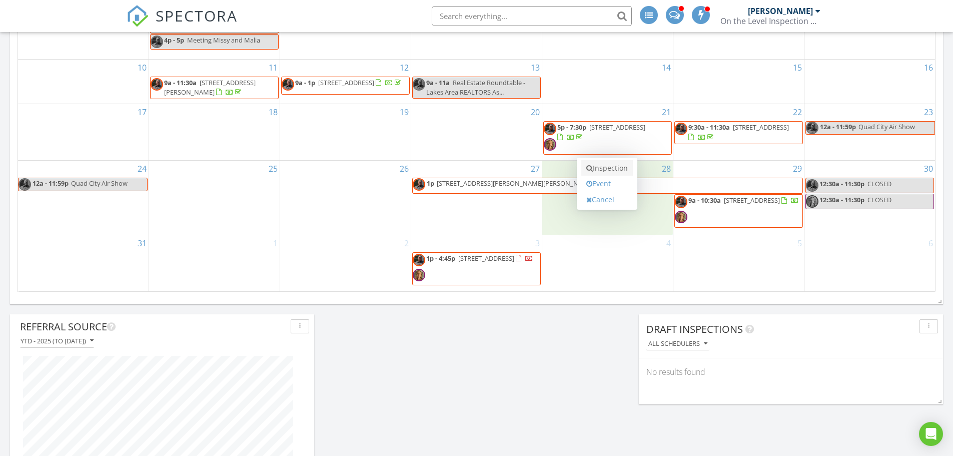
click at [608, 171] on link "Inspection" at bounding box center [607, 168] width 52 height 16
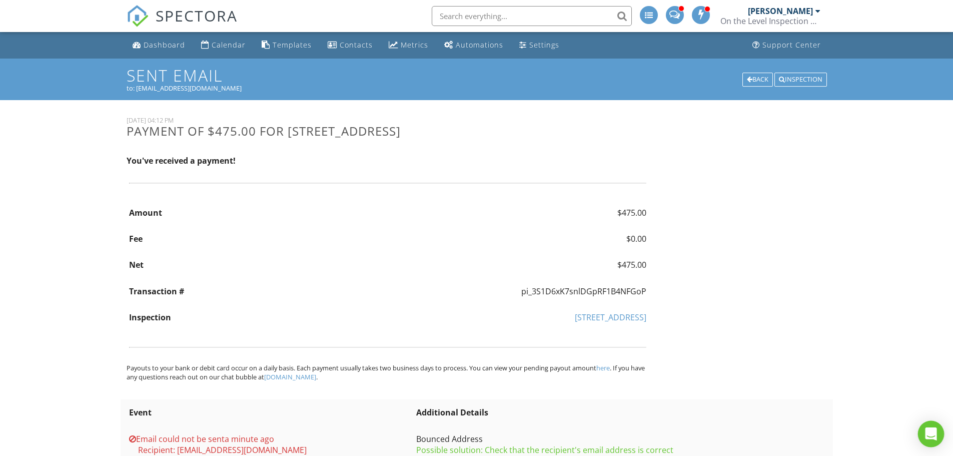
click at [922, 435] on div "Open Intercom Messenger" at bounding box center [931, 434] width 27 height 27
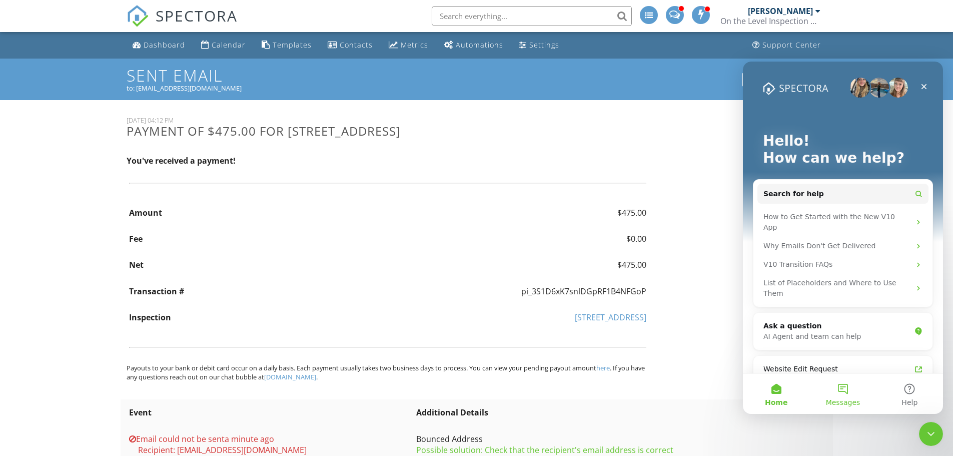
click at [848, 386] on button "Messages" at bounding box center [842, 394] width 67 height 40
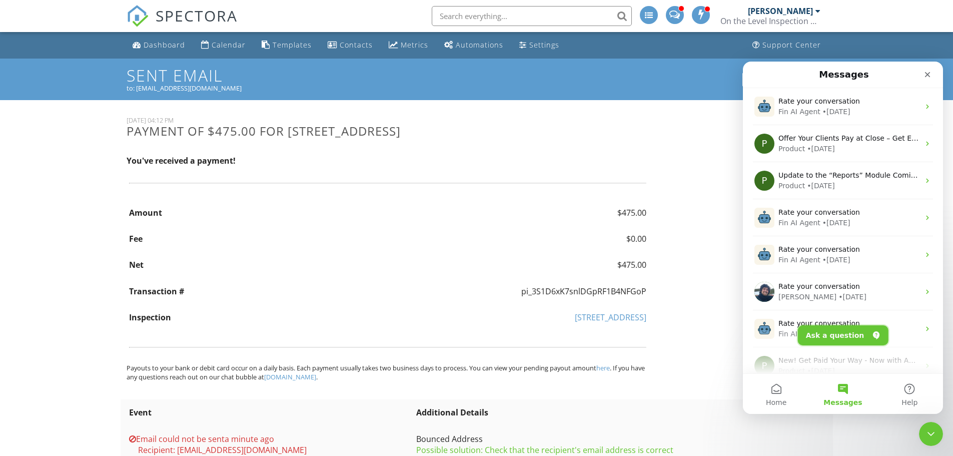
click at [848, 335] on button "Ask a question" at bounding box center [843, 335] width 91 height 20
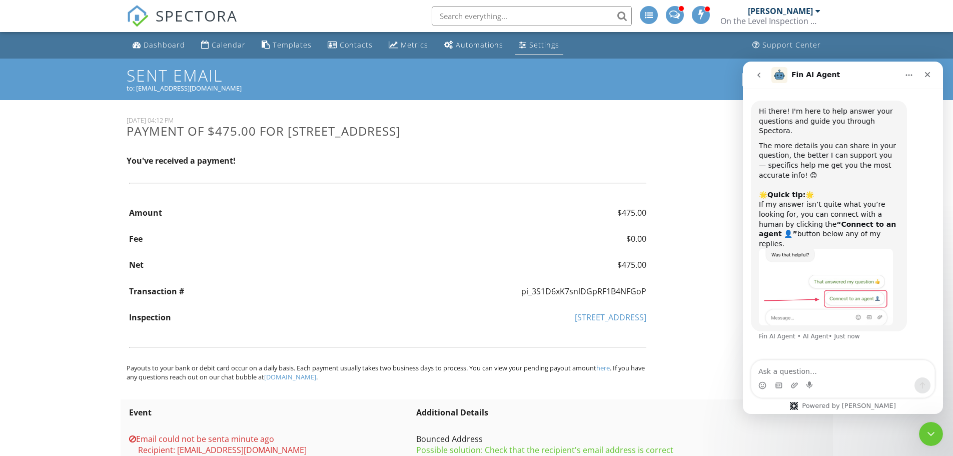
click at [540, 42] on div "Settings" at bounding box center [544, 45] width 30 height 10
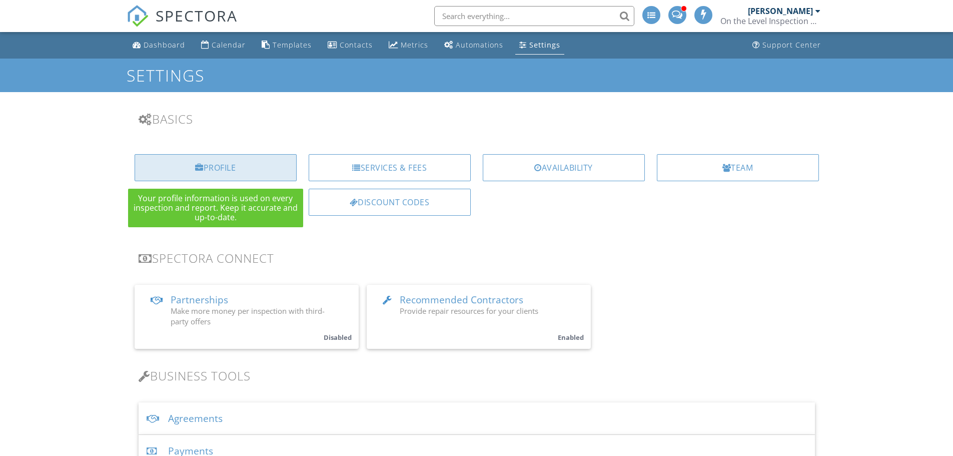
click at [218, 165] on div "Profile" at bounding box center [216, 167] width 162 height 27
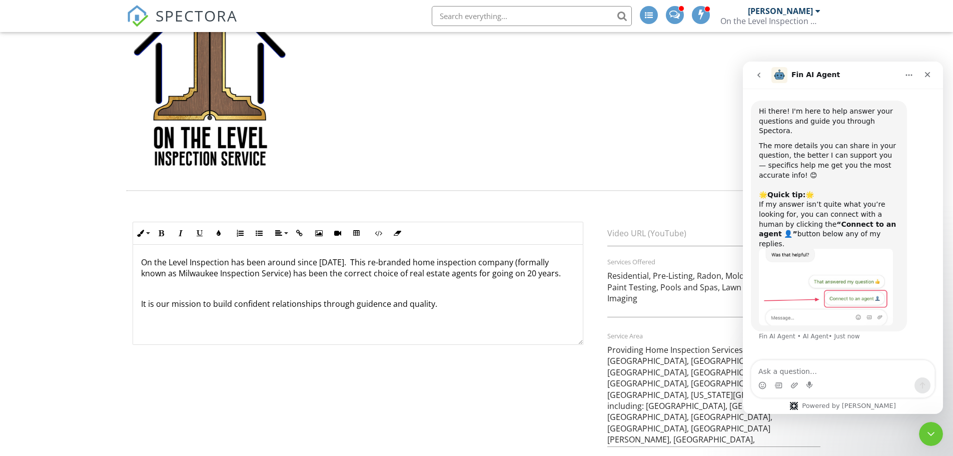
click at [763, 366] on textarea "Ask a question…" at bounding box center [842, 368] width 183 height 17
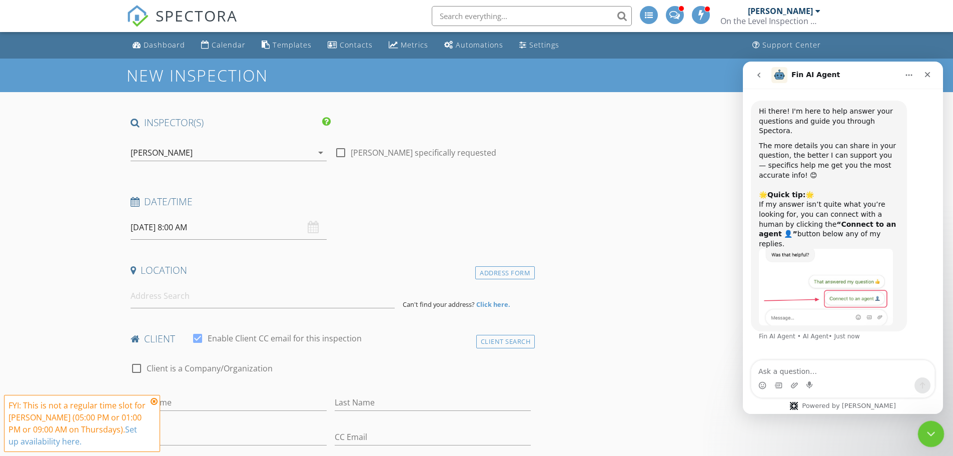
click at [934, 430] on icon "Close Intercom Messenger" at bounding box center [930, 432] width 12 height 12
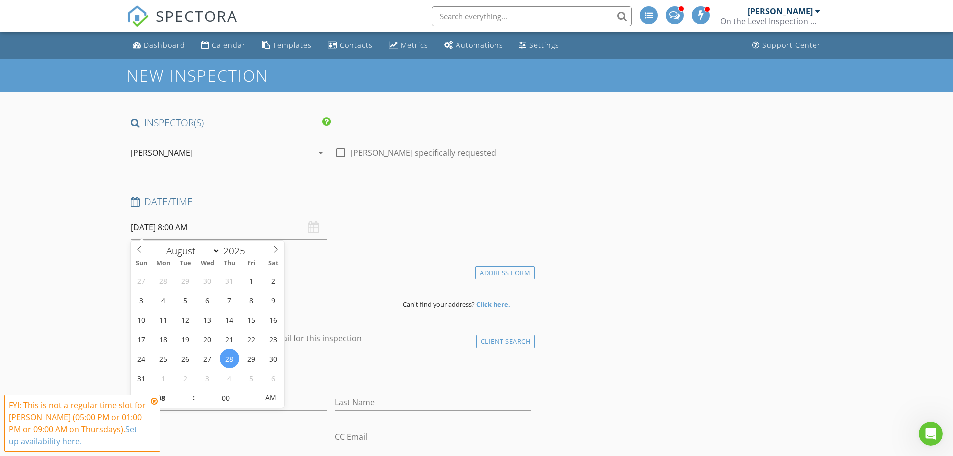
click at [173, 233] on input "08/28/2025 8:00 AM" at bounding box center [229, 227] width 196 height 25
click at [152, 402] on icon at bounding box center [154, 401] width 7 height 8
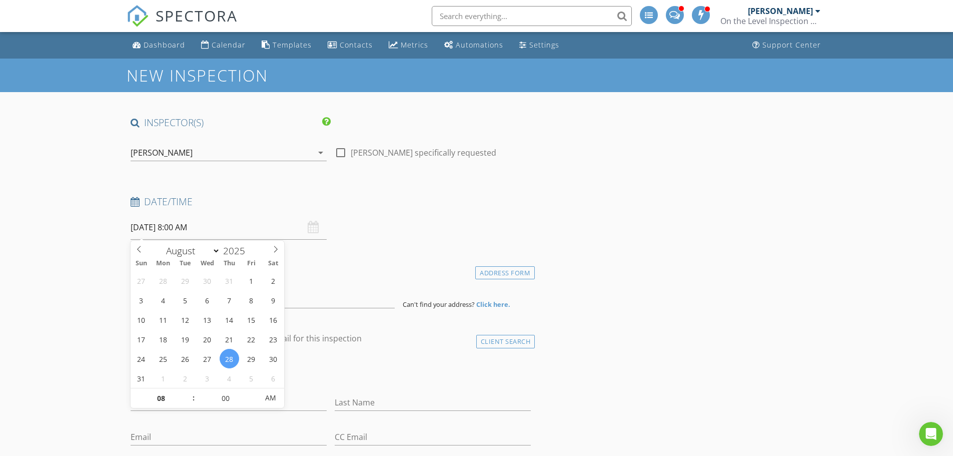
click at [193, 227] on input "08/28/2025 8:00 AM" at bounding box center [229, 227] width 196 height 25
type input "09"
type input "08/28/2025 9:00 AM"
click at [187, 396] on span at bounding box center [188, 393] width 7 height 10
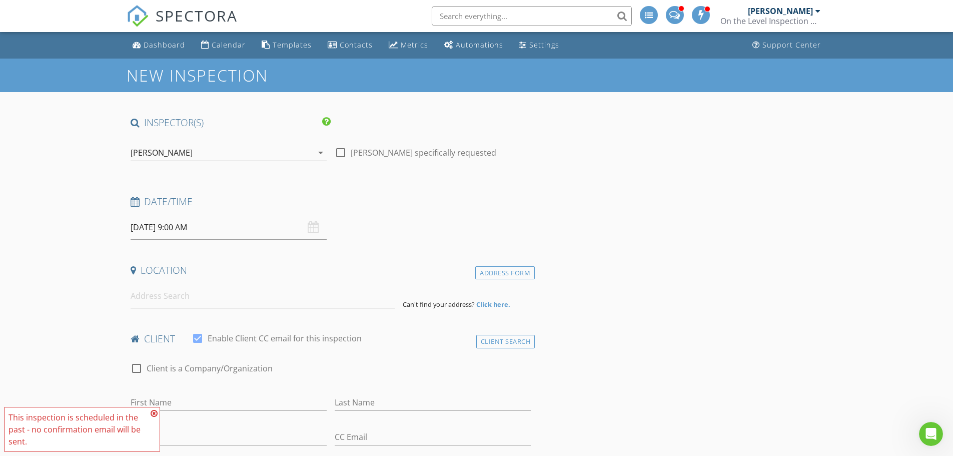
click at [153, 412] on icon at bounding box center [154, 413] width 7 height 8
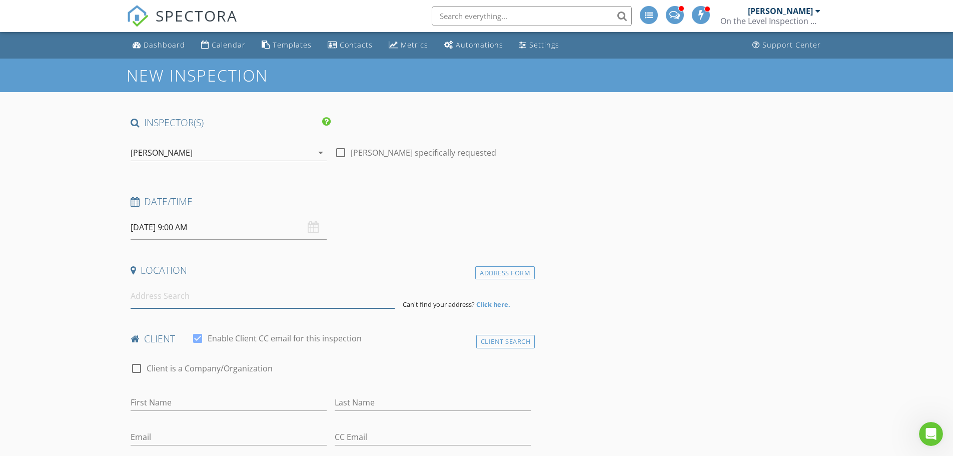
click at [143, 301] on input at bounding box center [263, 296] width 264 height 25
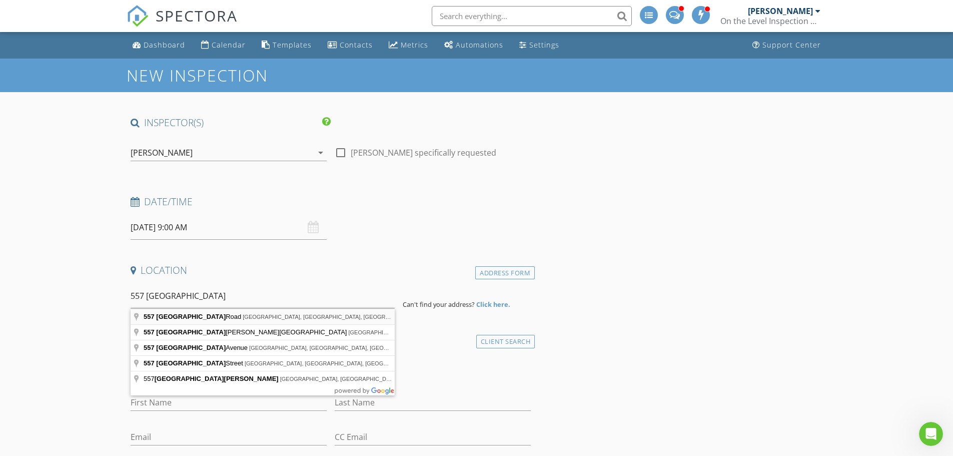
type input "557 Granville Road, Cedarburg, WI, USA"
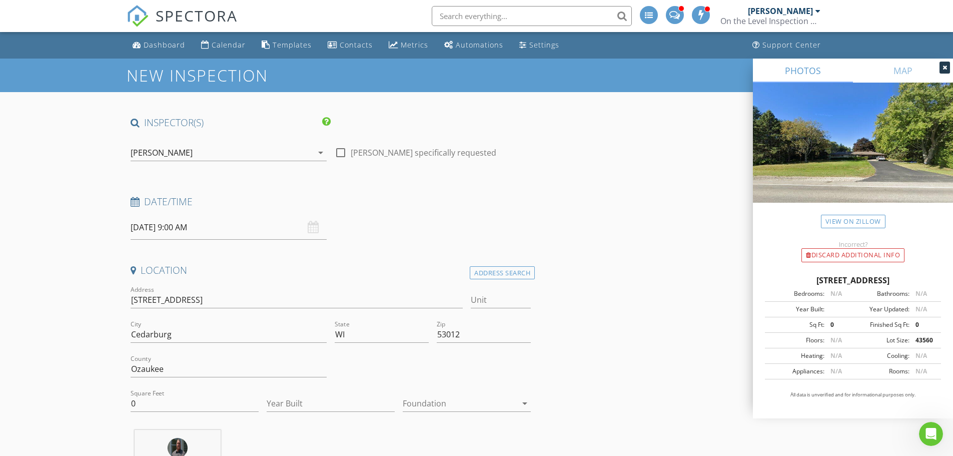
click at [150, 392] on div "Square Feet 0" at bounding box center [195, 405] width 128 height 33
click at [150, 405] on input "0" at bounding box center [195, 403] width 128 height 17
type input "0"
type input "1645"
type input "1965"
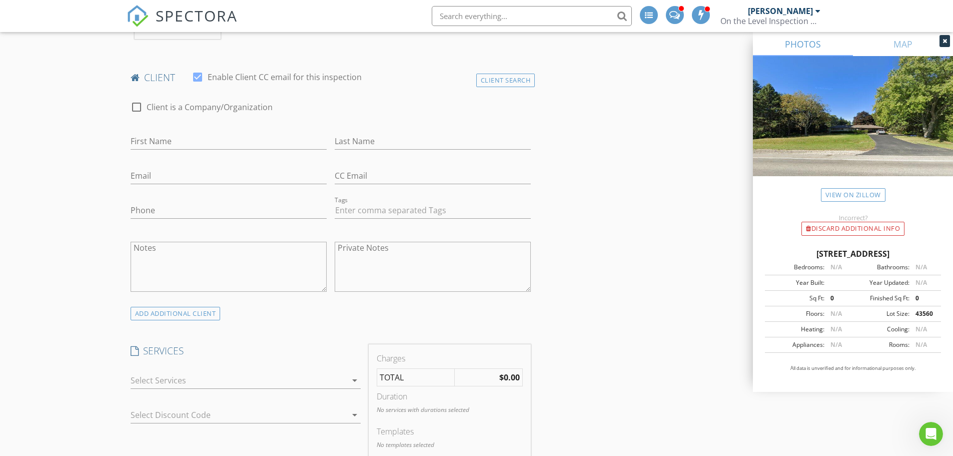
scroll to position [500, 0]
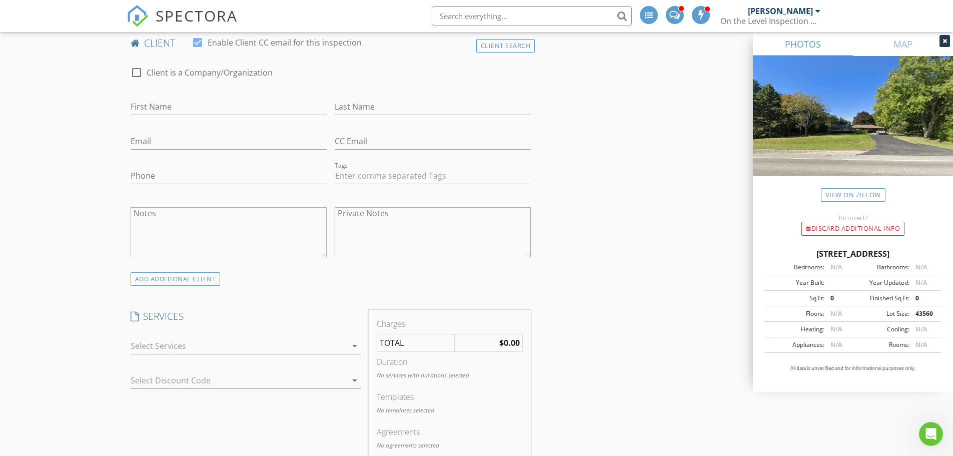
click at [354, 346] on icon "arrow_drop_down" at bounding box center [355, 346] width 12 height 12
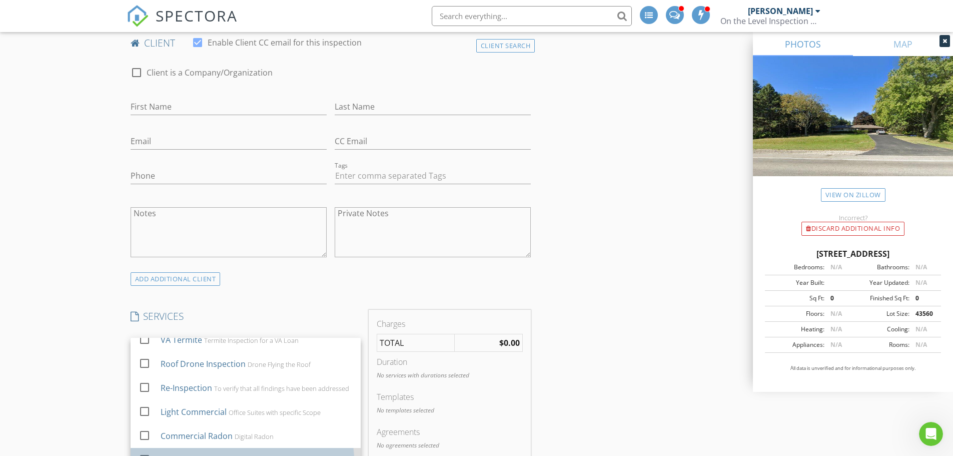
click at [233, 454] on div "[PERSON_NAME] Enviromental" at bounding box center [217, 460] width 115 height 12
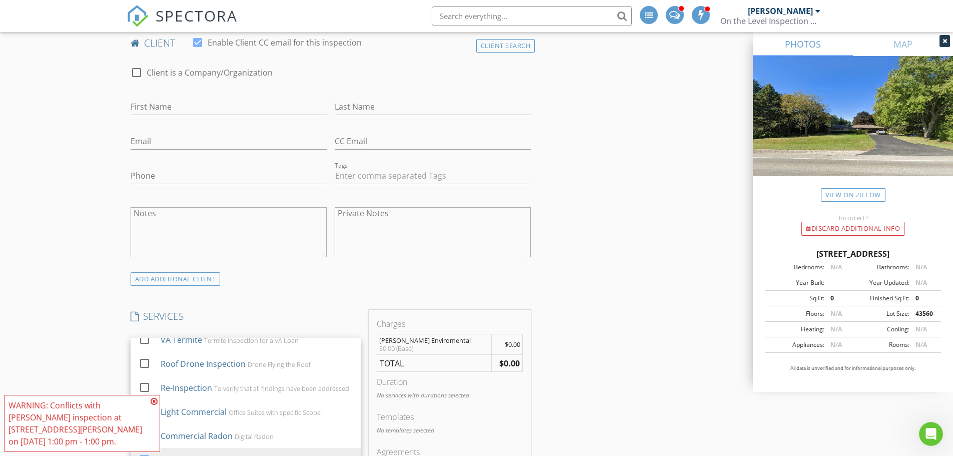
click at [154, 398] on icon at bounding box center [154, 401] width 7 height 8
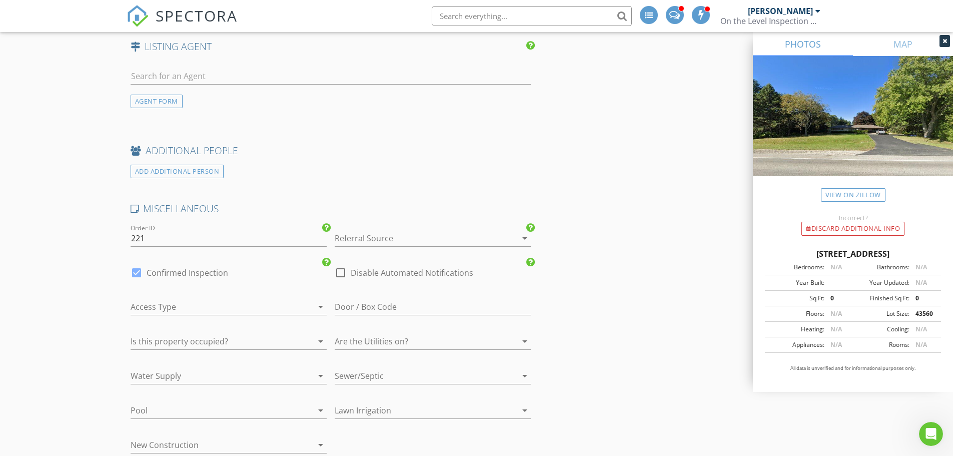
scroll to position [1301, 0]
click at [360, 238] on div at bounding box center [419, 234] width 168 height 16
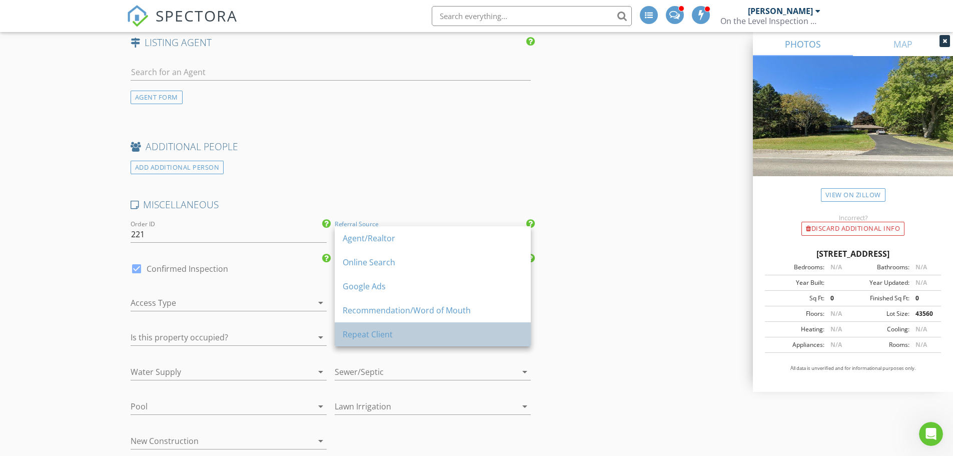
click at [366, 334] on div "Repeat Client" at bounding box center [433, 334] width 180 height 12
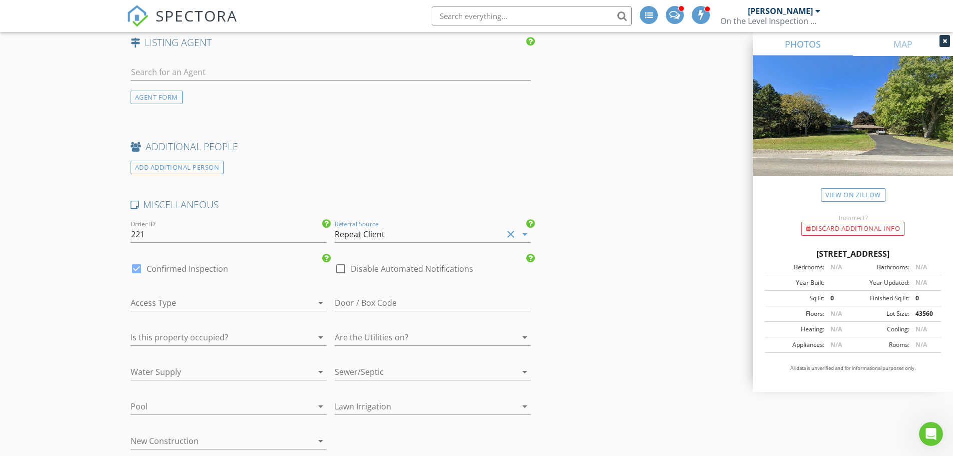
click at [318, 303] on icon "arrow_drop_down" at bounding box center [321, 303] width 12 height 12
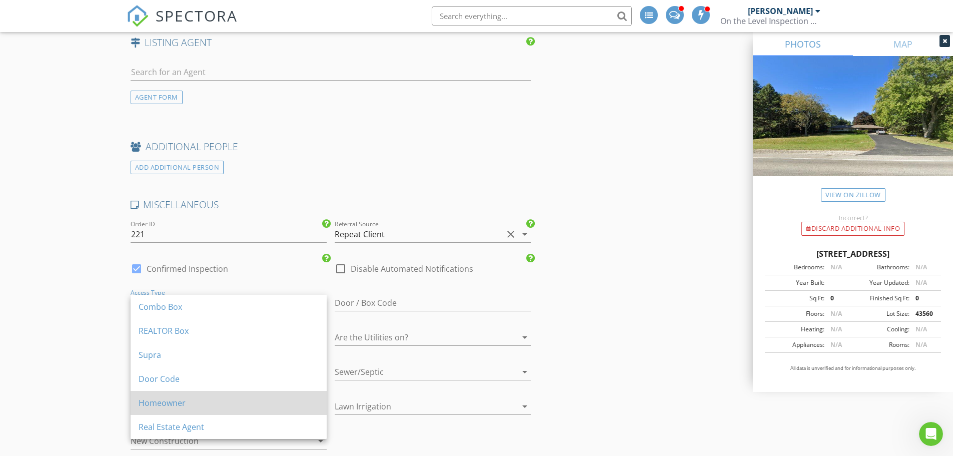
click at [158, 399] on div "Homeowner" at bounding box center [229, 403] width 180 height 12
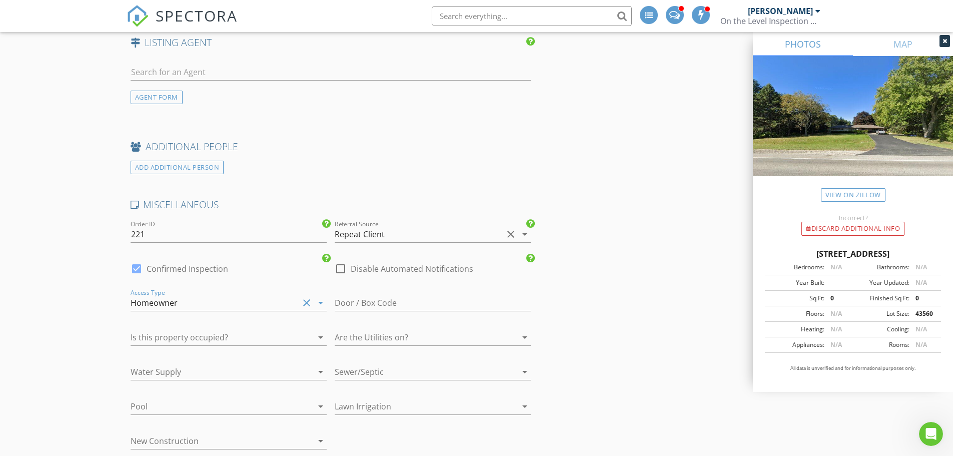
click at [319, 336] on icon "arrow_drop_down" at bounding box center [321, 337] width 12 height 12
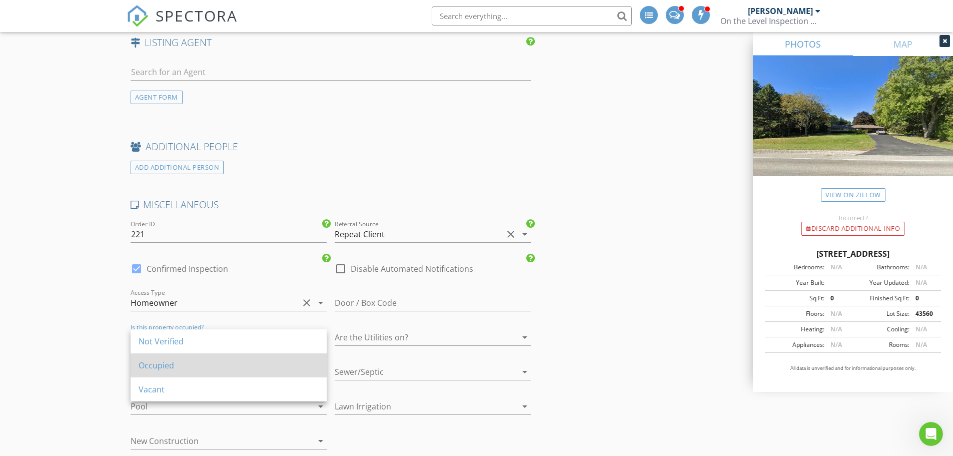
click at [166, 369] on div "Occupied" at bounding box center [229, 365] width 180 height 12
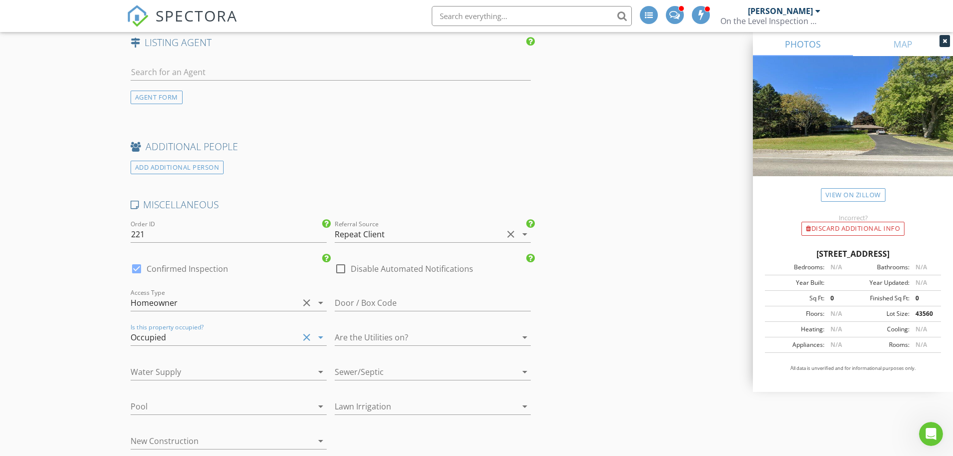
click at [318, 371] on icon "arrow_drop_down" at bounding box center [321, 372] width 12 height 12
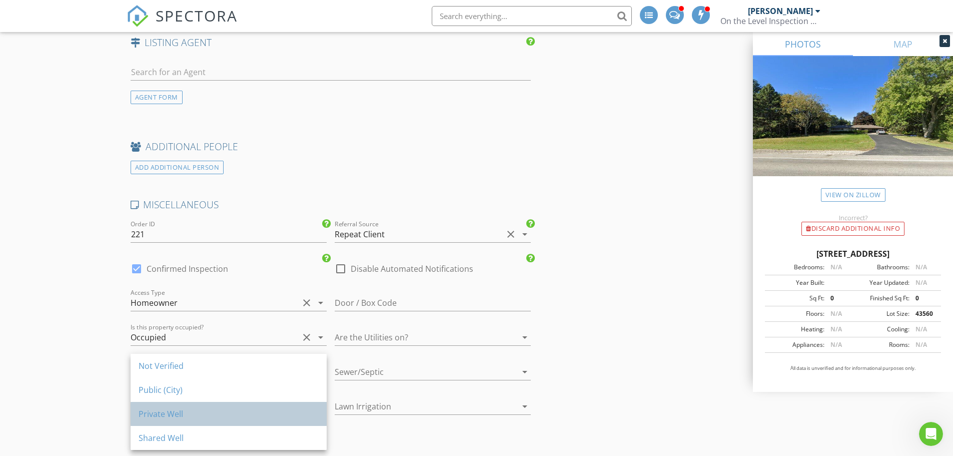
click at [153, 416] on div "Private Well" at bounding box center [229, 414] width 180 height 12
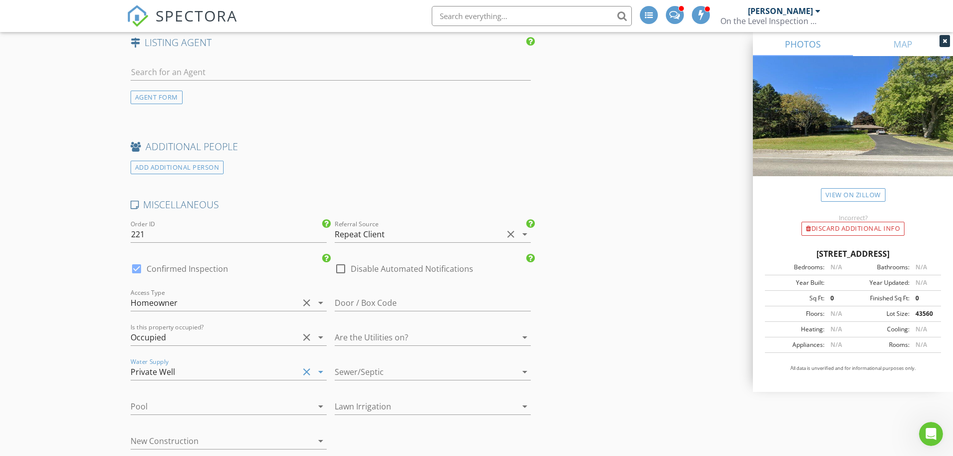
click at [320, 404] on icon "arrow_drop_down" at bounding box center [321, 406] width 12 height 12
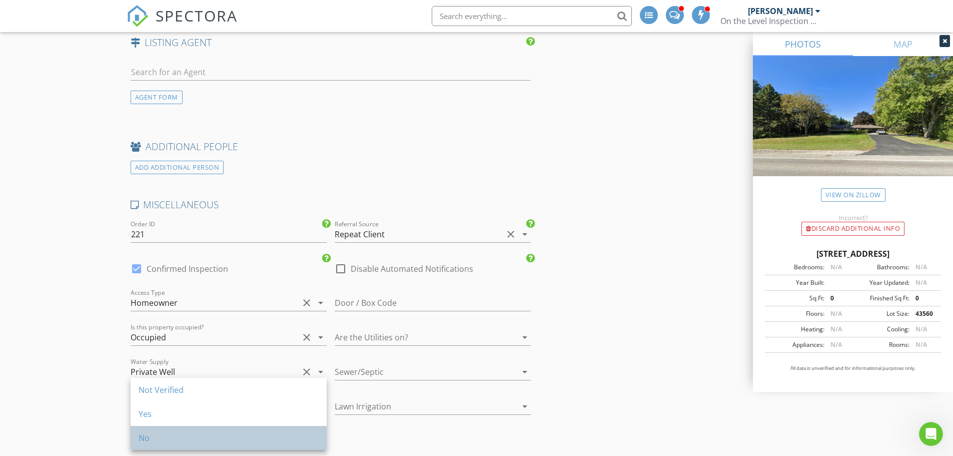
click at [143, 441] on div "No" at bounding box center [229, 438] width 180 height 12
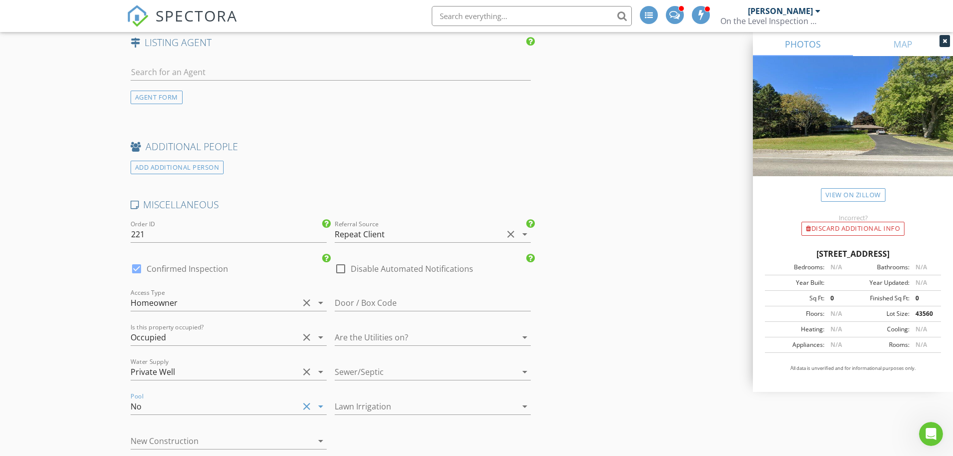
click at [319, 437] on icon "arrow_drop_down" at bounding box center [321, 441] width 12 height 12
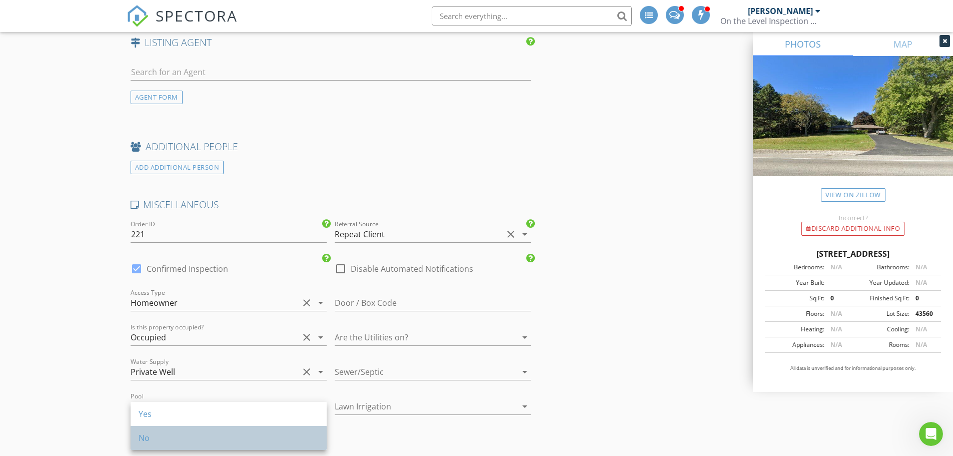
click at [145, 436] on div "No" at bounding box center [229, 438] width 180 height 12
click at [526, 407] on icon "arrow_drop_down" at bounding box center [525, 406] width 12 height 12
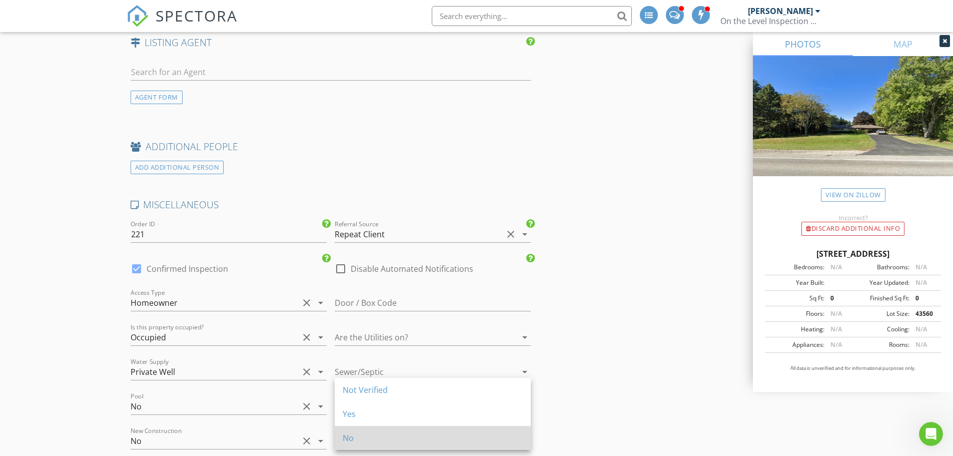
click at [351, 439] on div "No" at bounding box center [433, 438] width 180 height 12
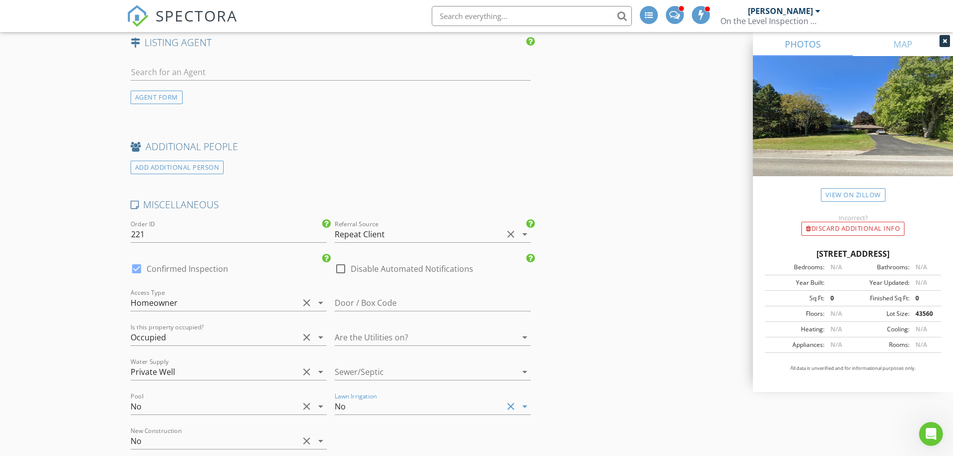
click at [527, 374] on icon "arrow_drop_down" at bounding box center [525, 372] width 12 height 12
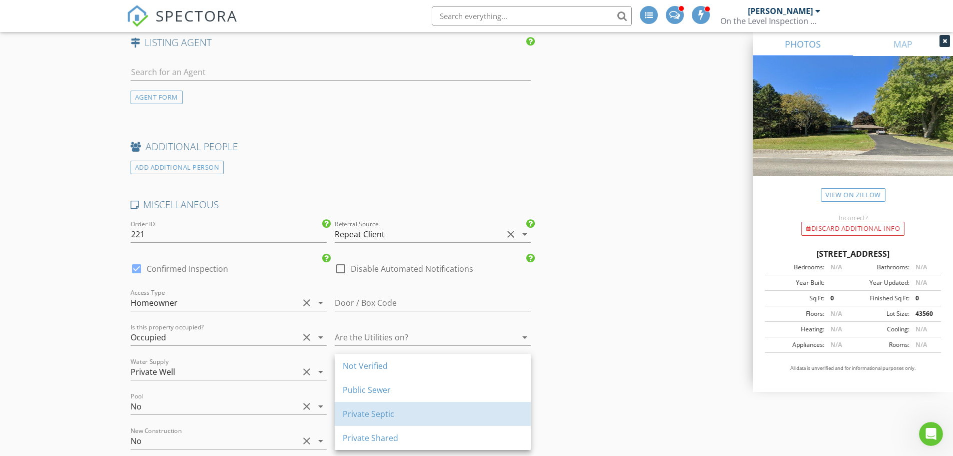
click at [362, 415] on div "Private Septic" at bounding box center [433, 414] width 180 height 12
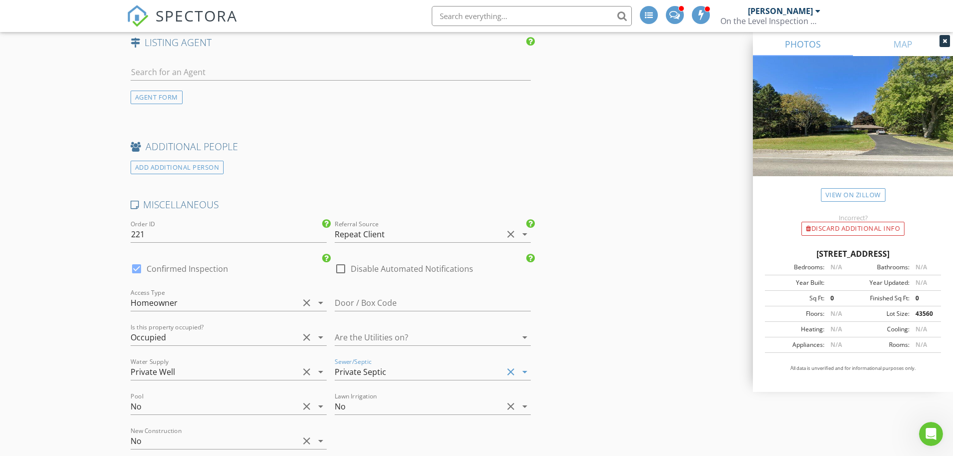
click at [525, 335] on icon "arrow_drop_down" at bounding box center [525, 337] width 12 height 12
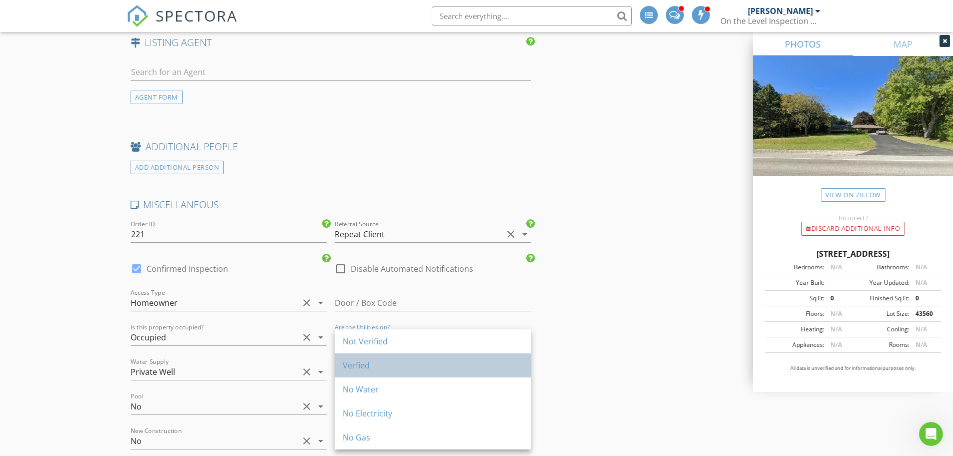
click at [359, 366] on div "Verfied" at bounding box center [433, 365] width 180 height 12
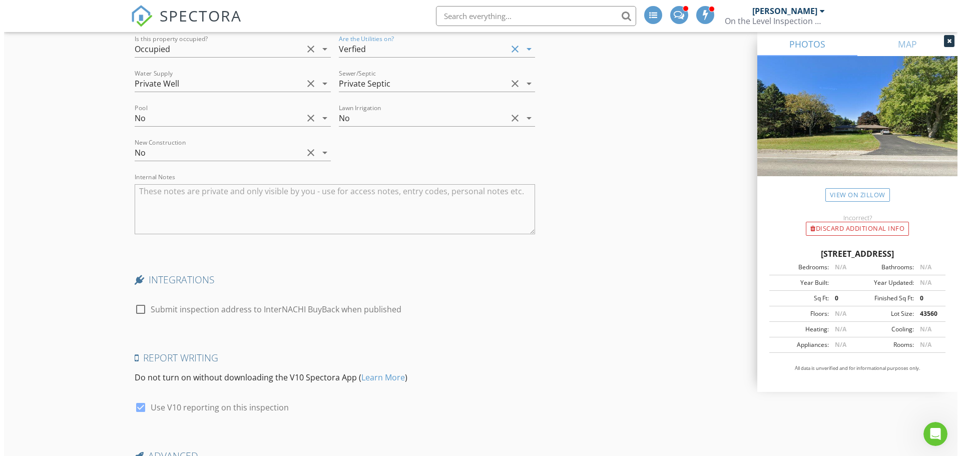
scroll to position [1699, 0]
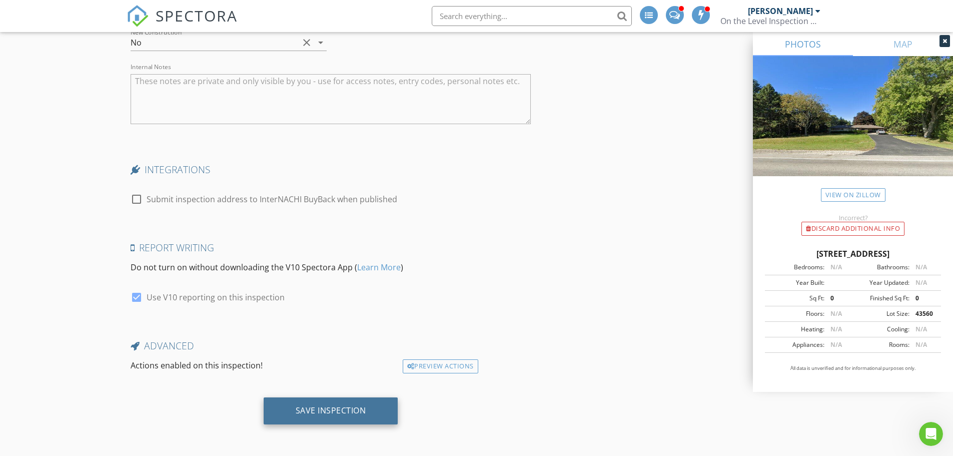
click at [330, 405] on div "Save Inspection" at bounding box center [331, 410] width 71 height 10
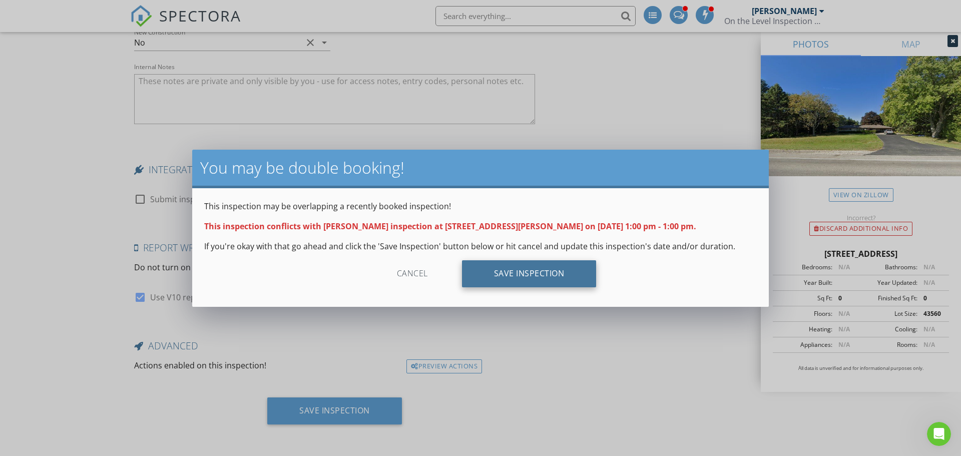
click at [534, 267] on div "Save Inspection" at bounding box center [529, 273] width 135 height 27
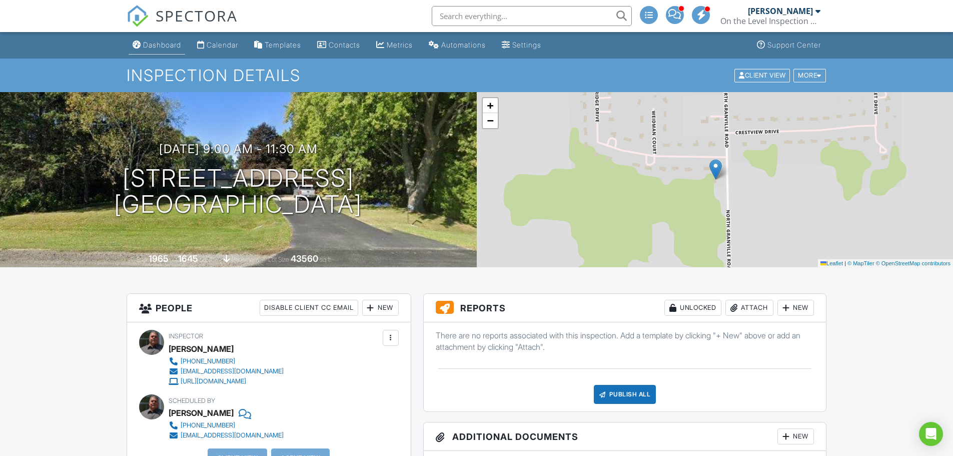
click at [158, 43] on div "Dashboard" at bounding box center [162, 45] width 38 height 9
